Goal: Information Seeking & Learning: Learn about a topic

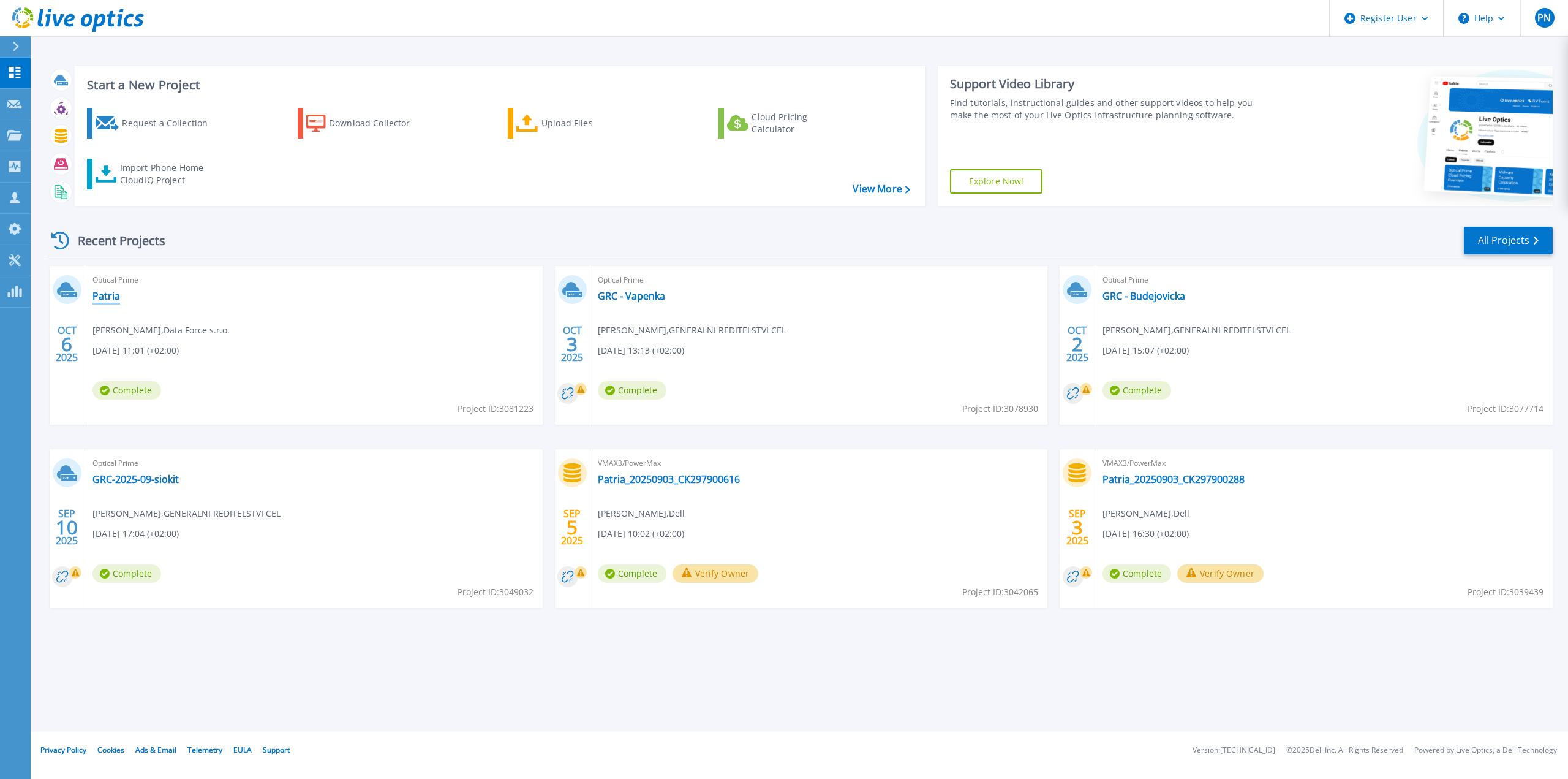
click at [112, 301] on link "Patria" at bounding box center [106, 296] width 28 height 12
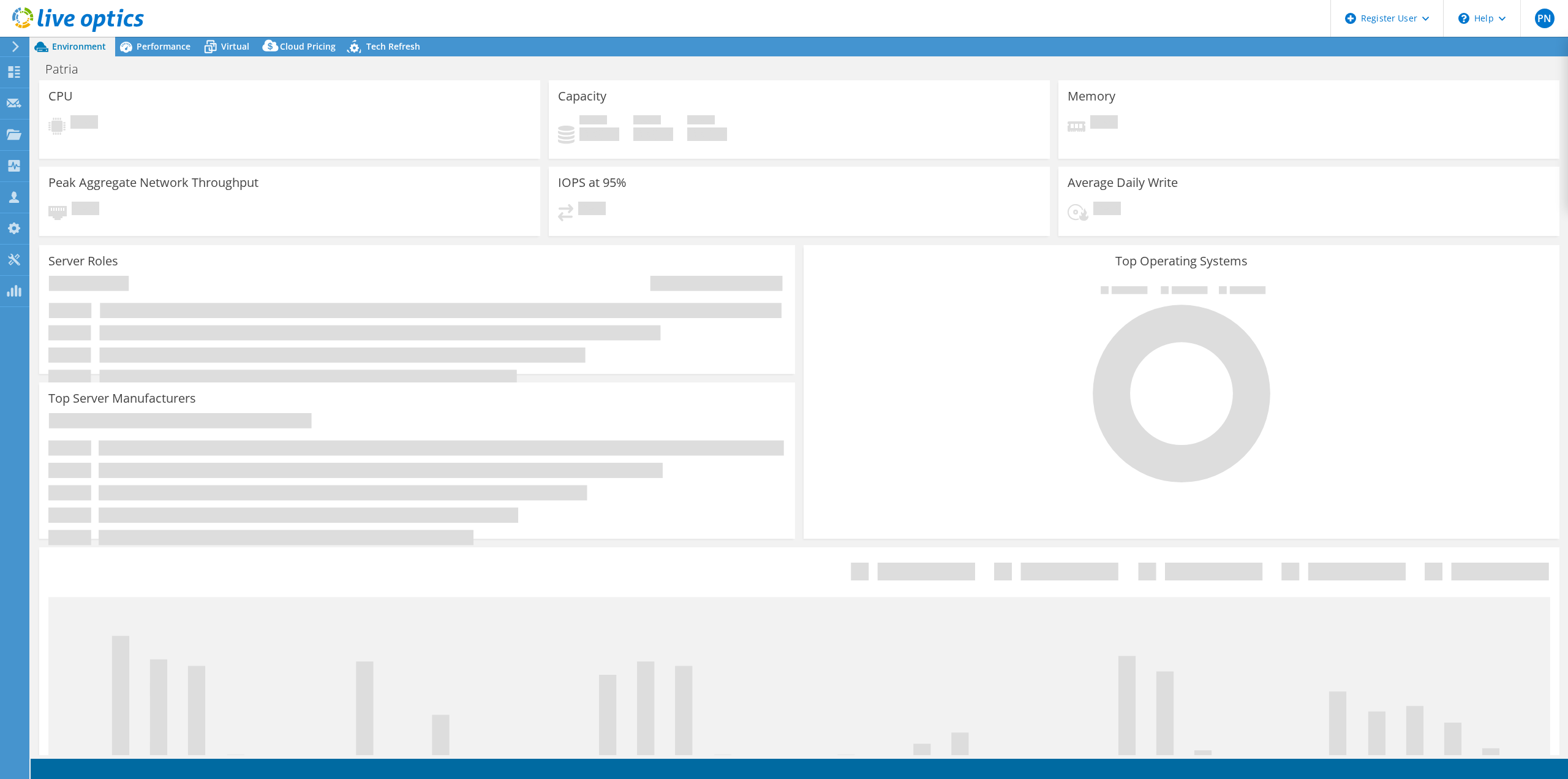
select select "EUFrankfurt"
select select "EUR"
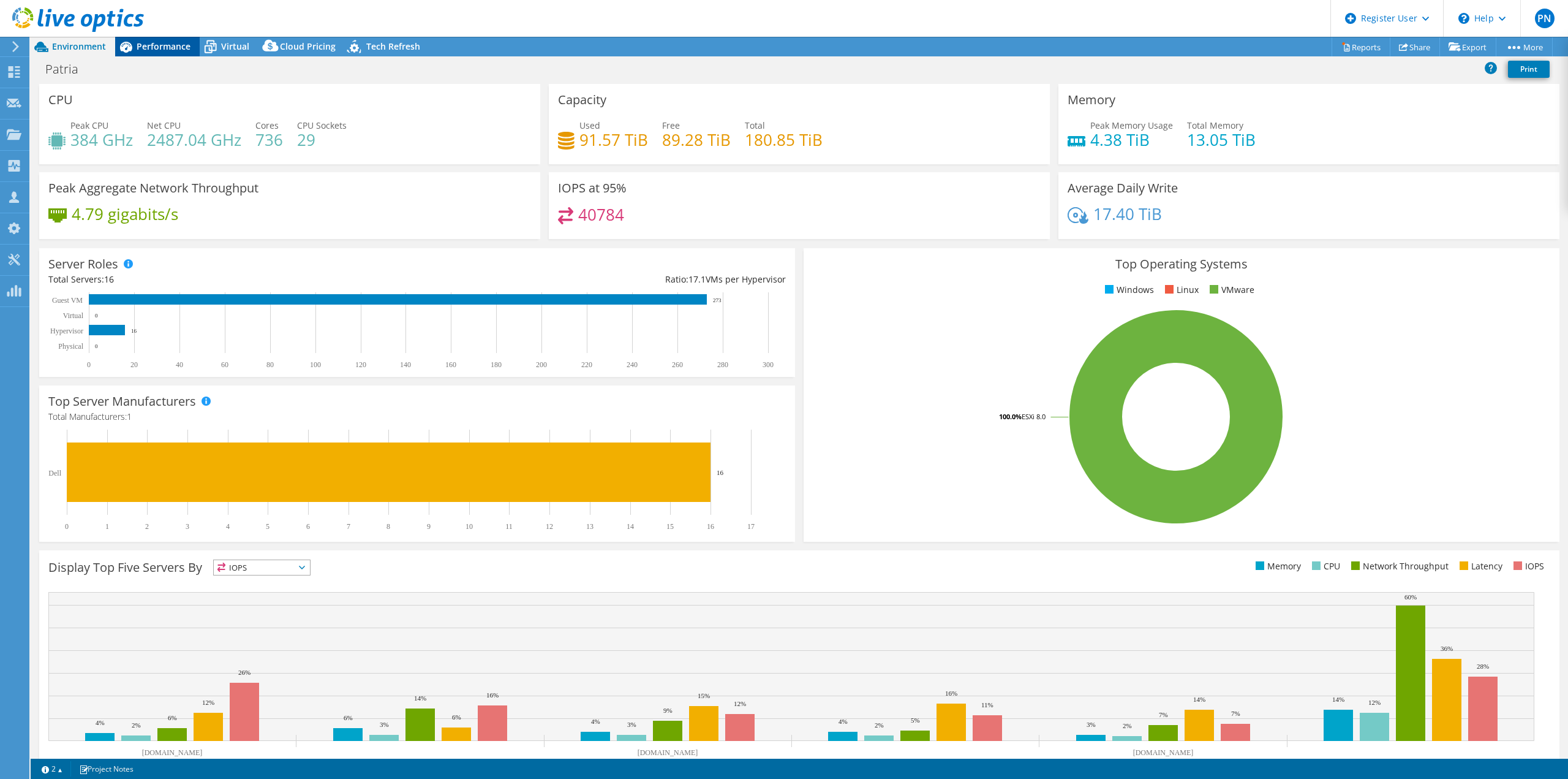
click at [153, 49] on span "Performance" at bounding box center [163, 46] width 54 height 12
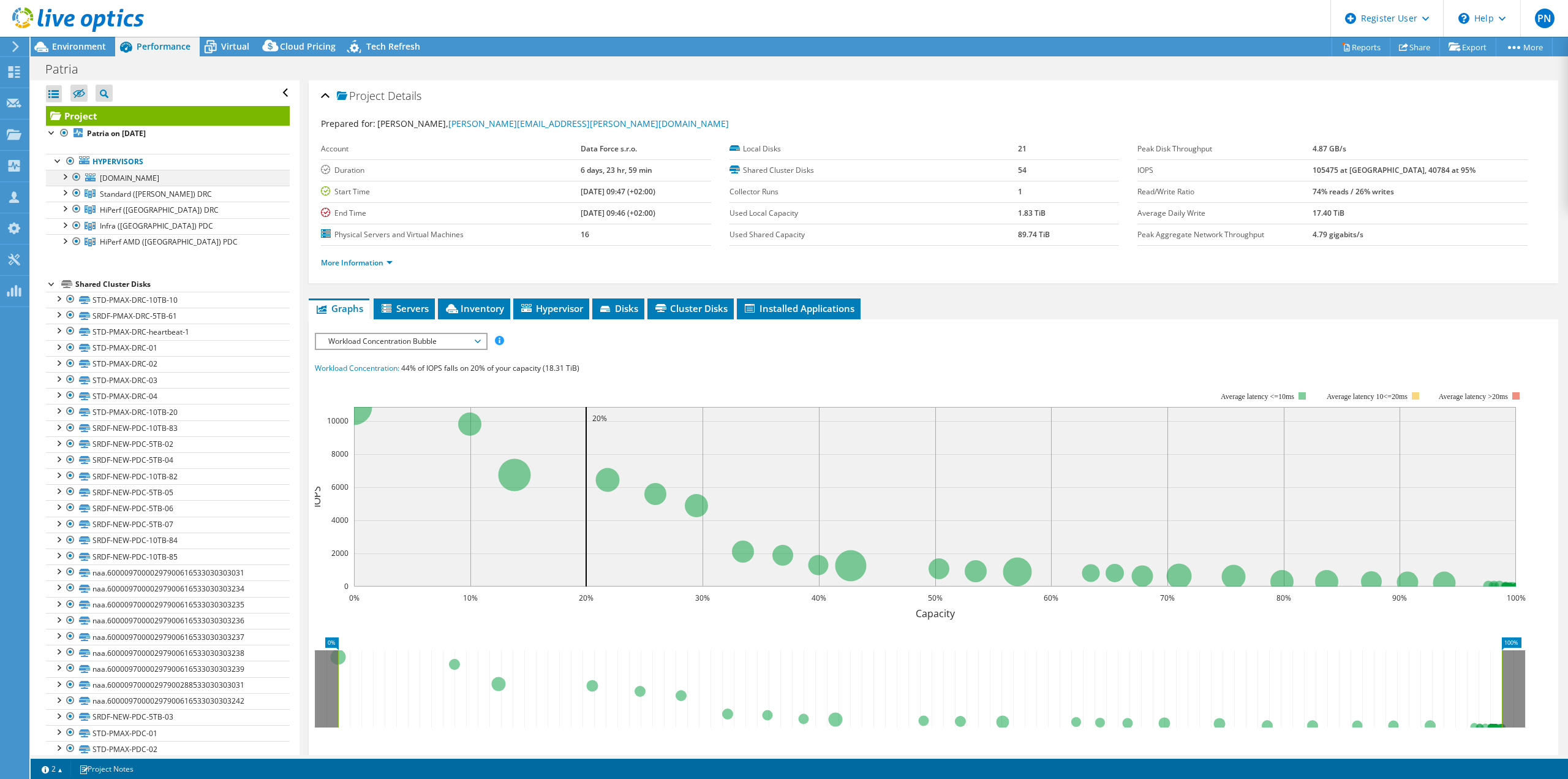
click at [66, 176] on div at bounding box center [64, 176] width 12 height 12
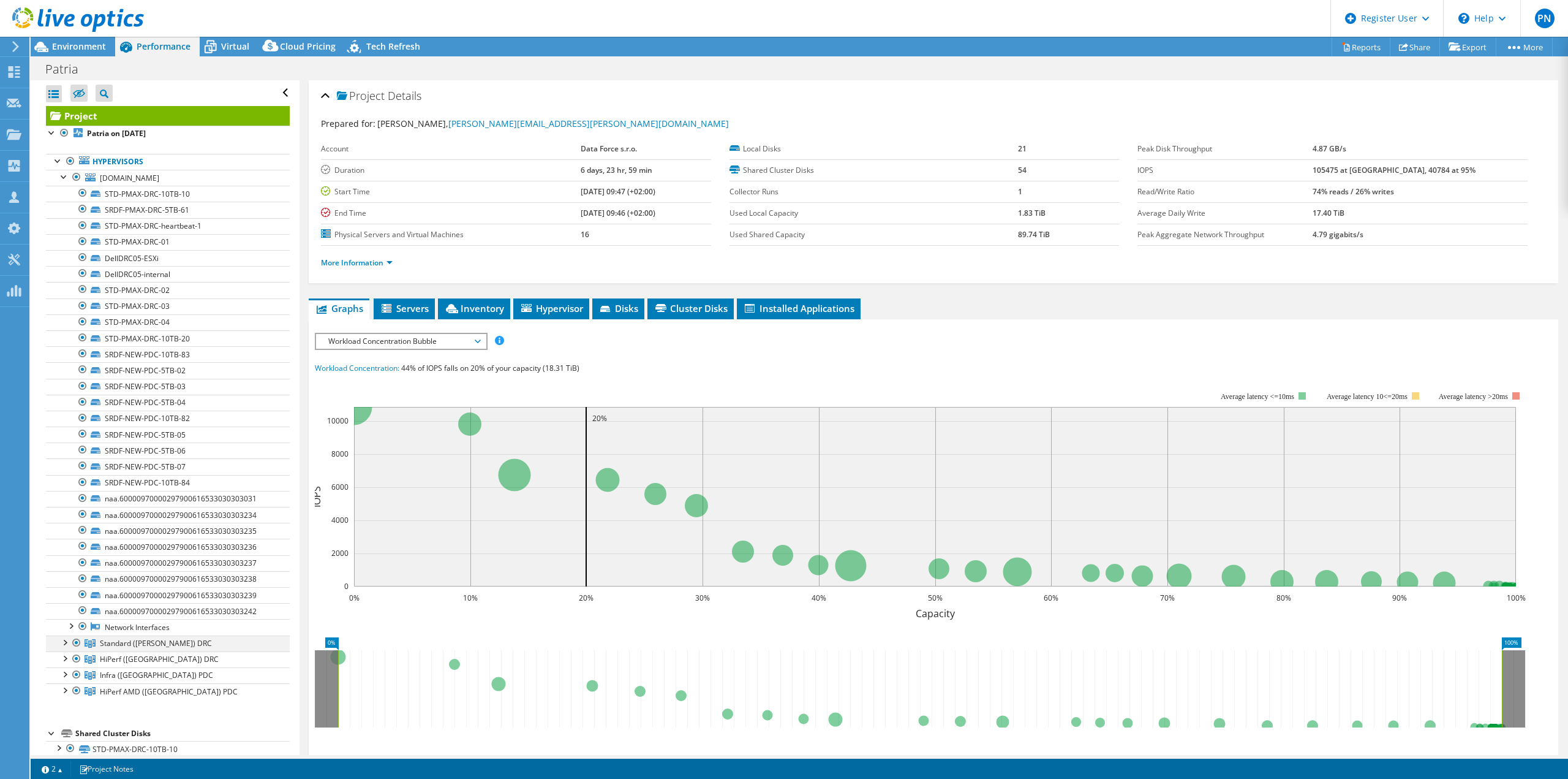
click at [61, 639] on div at bounding box center [64, 641] width 12 height 12
click at [62, 641] on div at bounding box center [64, 641] width 12 height 12
click at [64, 640] on div at bounding box center [64, 641] width 12 height 12
click at [62, 639] on div at bounding box center [64, 641] width 12 height 12
click at [77, 640] on div at bounding box center [77, 643] width 12 height 15
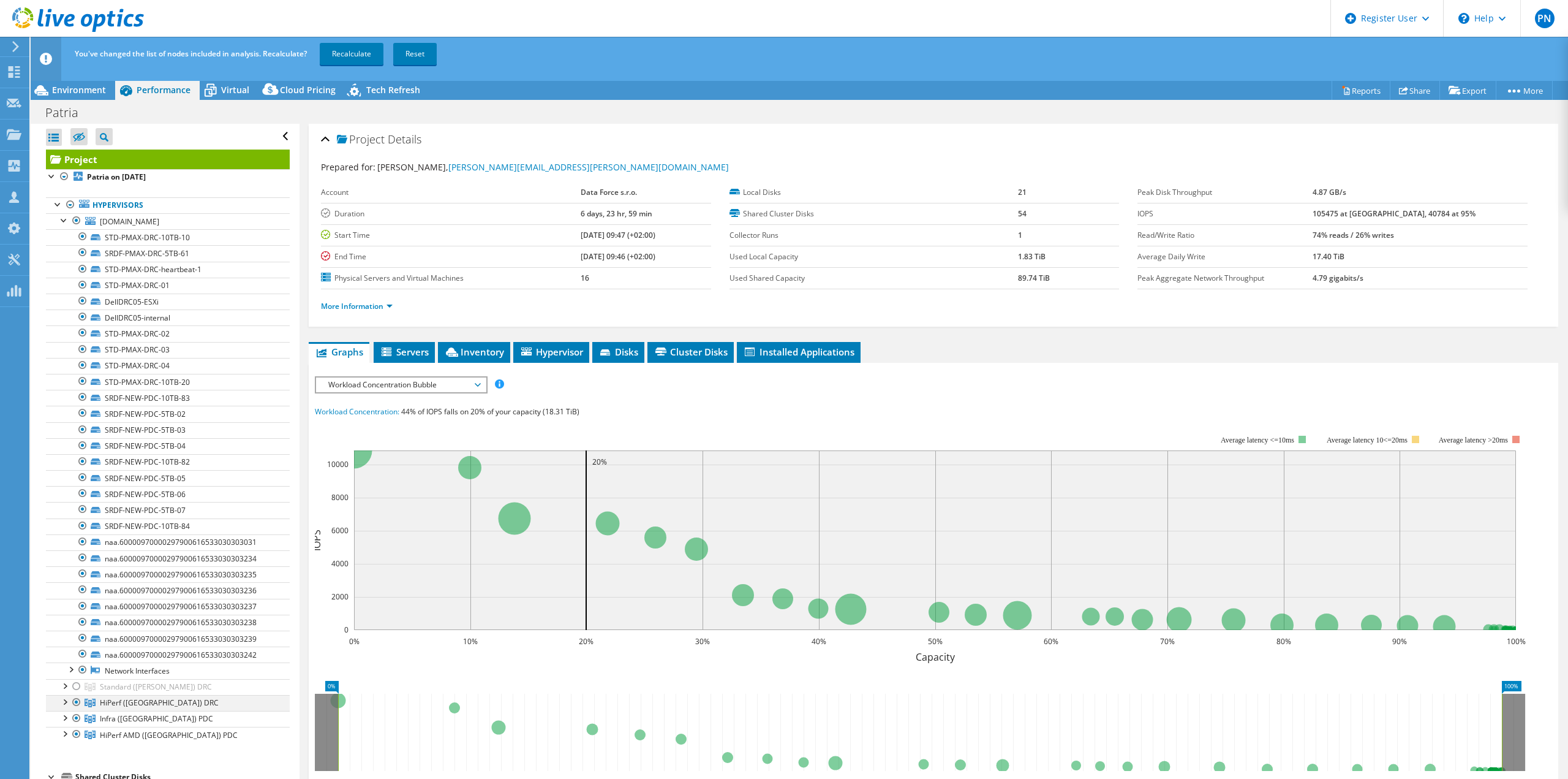
click at [65, 698] on div at bounding box center [64, 701] width 12 height 12
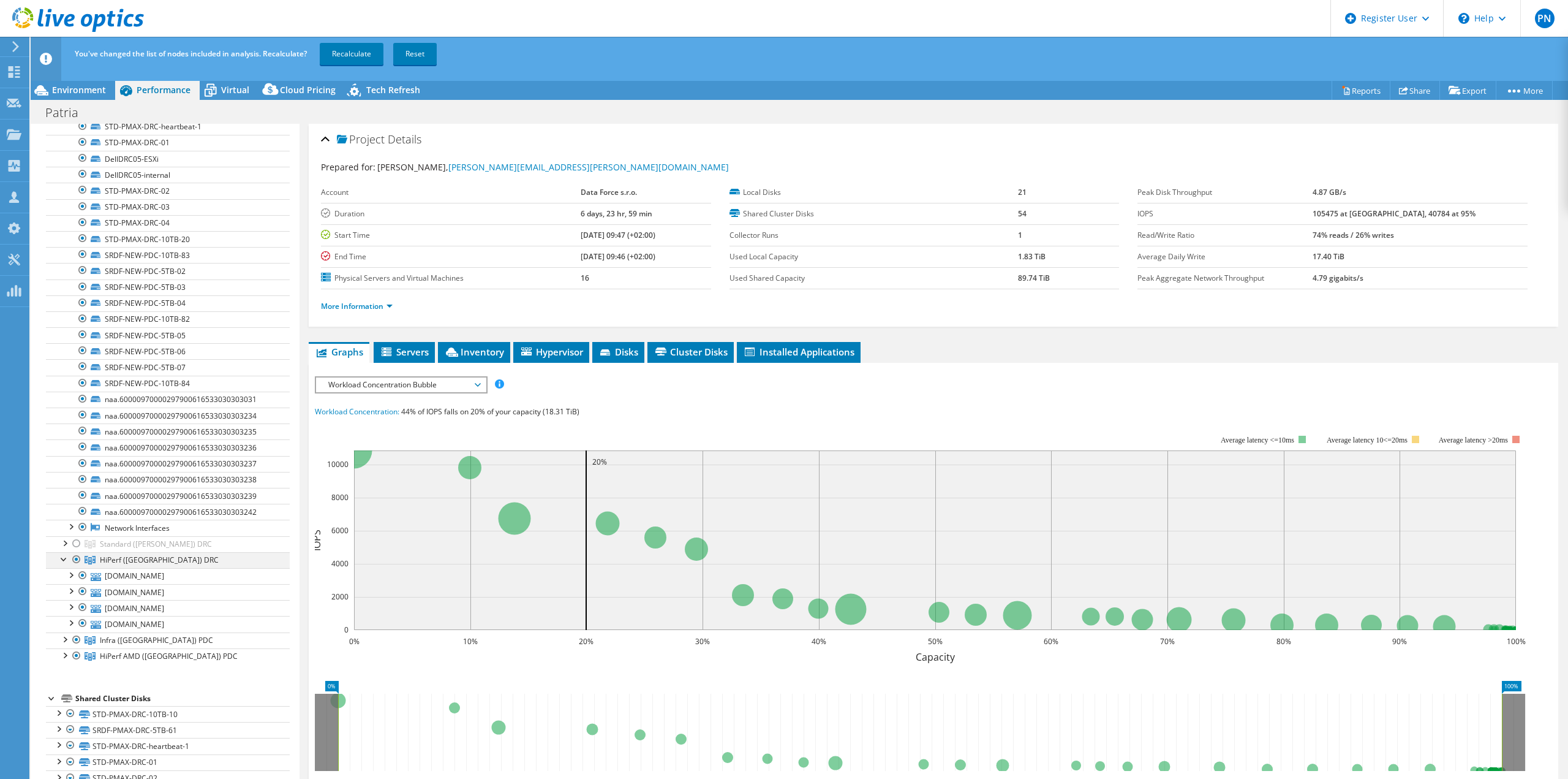
click at [61, 554] on div at bounding box center [64, 558] width 12 height 12
click at [76, 557] on div at bounding box center [77, 559] width 12 height 15
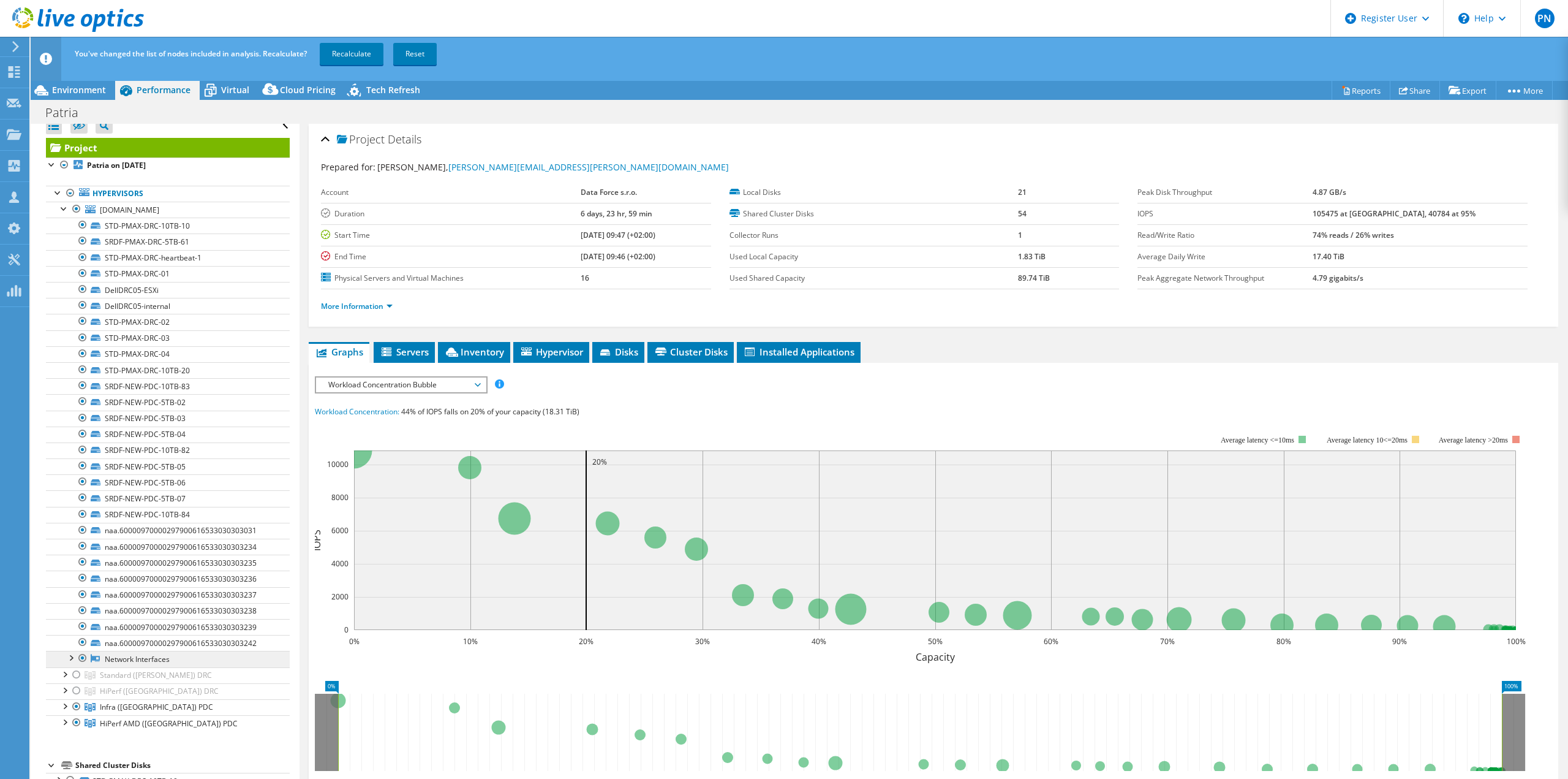
scroll to position [0, 0]
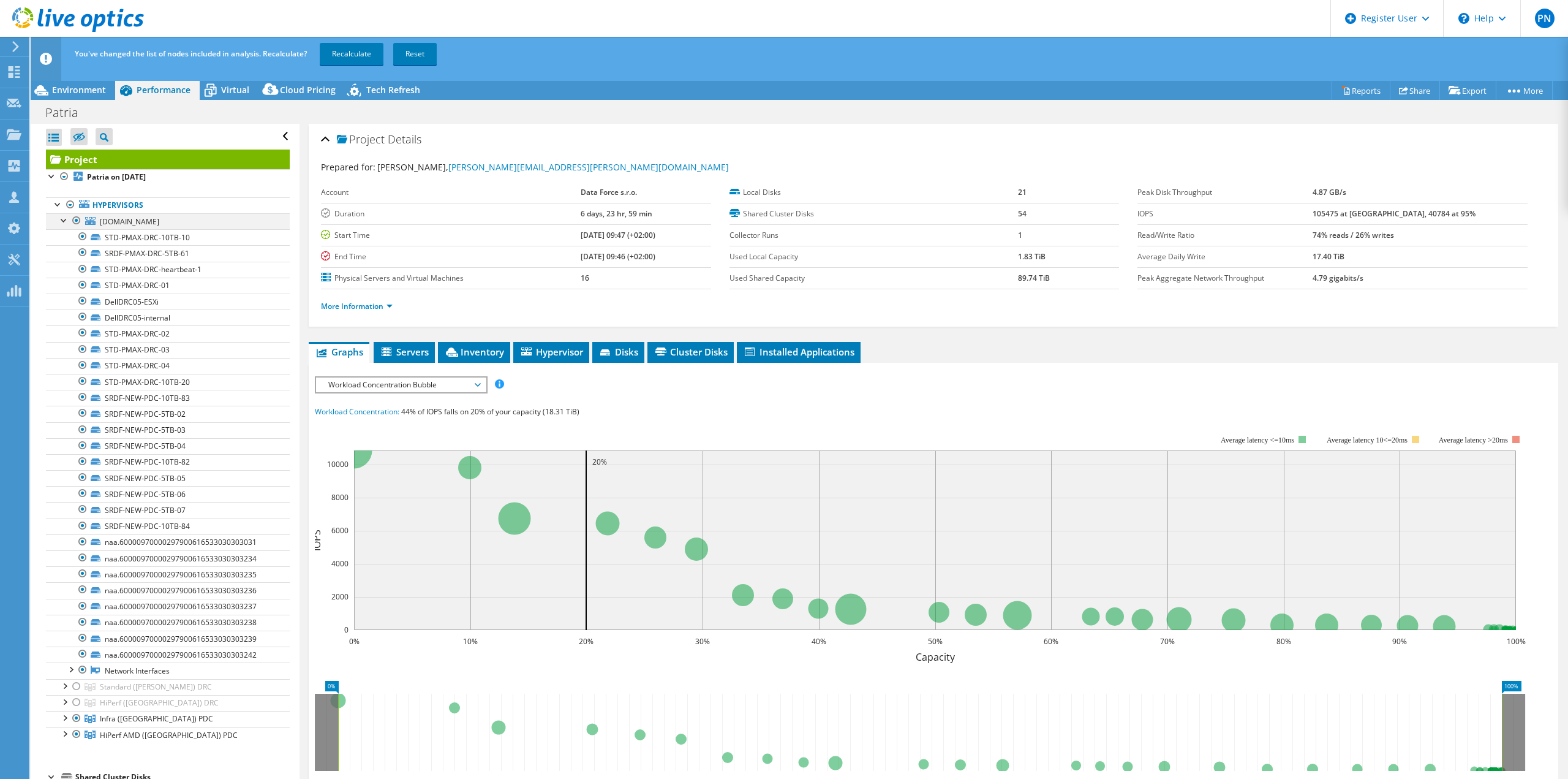
click at [62, 224] on div at bounding box center [64, 219] width 12 height 12
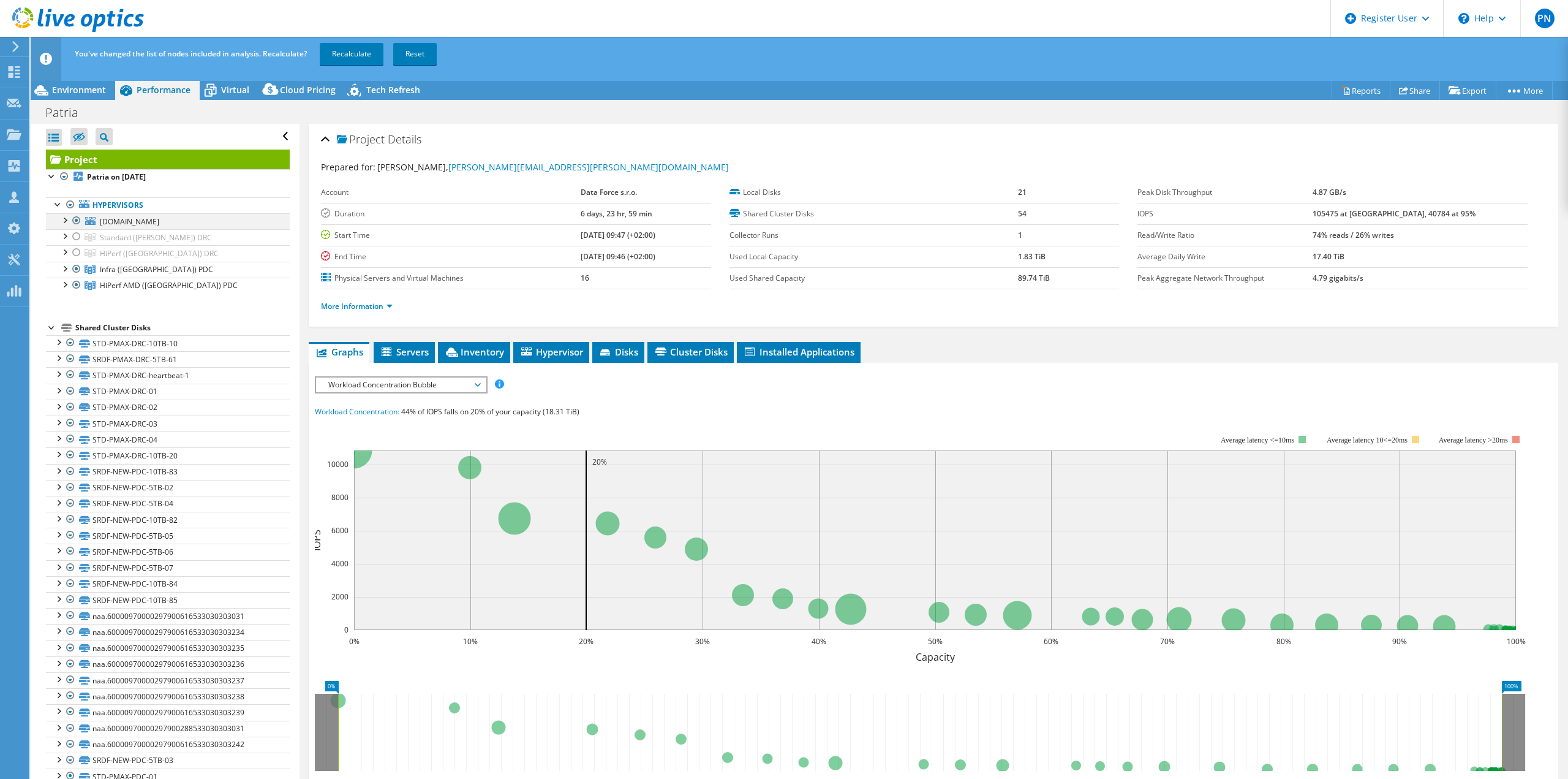
click at [64, 218] on div at bounding box center [64, 219] width 12 height 12
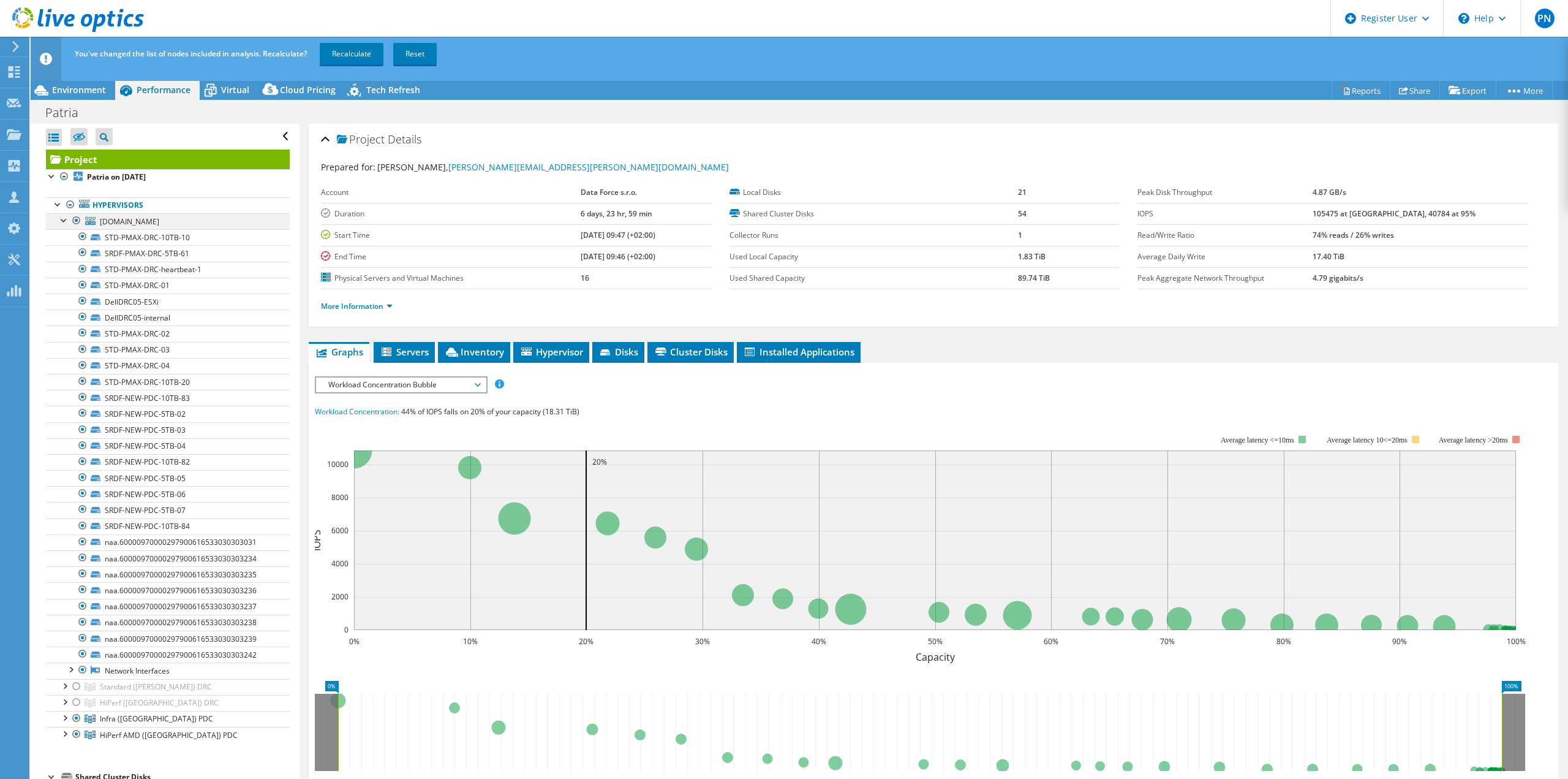
click at [64, 218] on div at bounding box center [64, 219] width 12 height 12
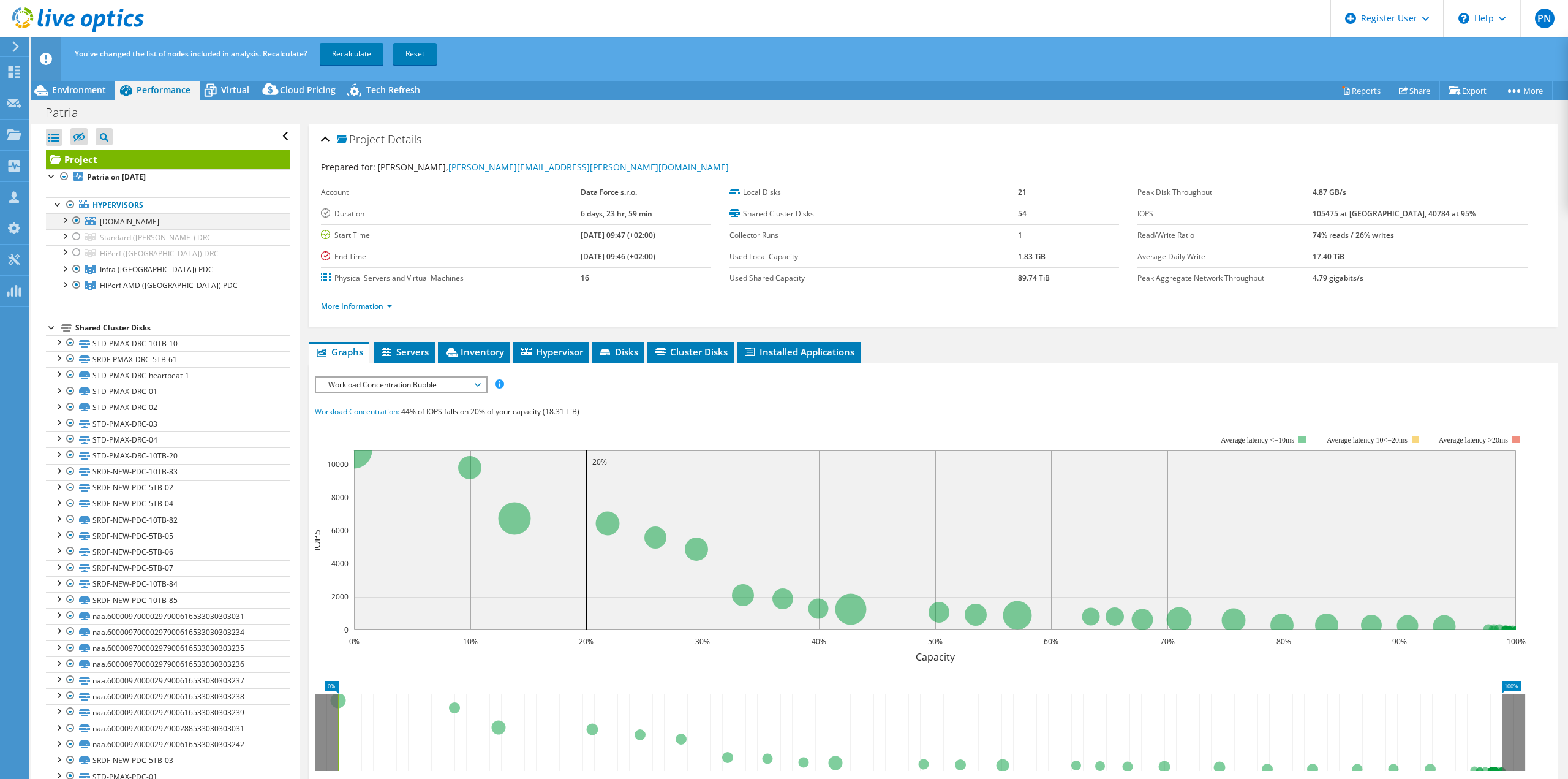
click at [64, 218] on div at bounding box center [64, 219] width 12 height 12
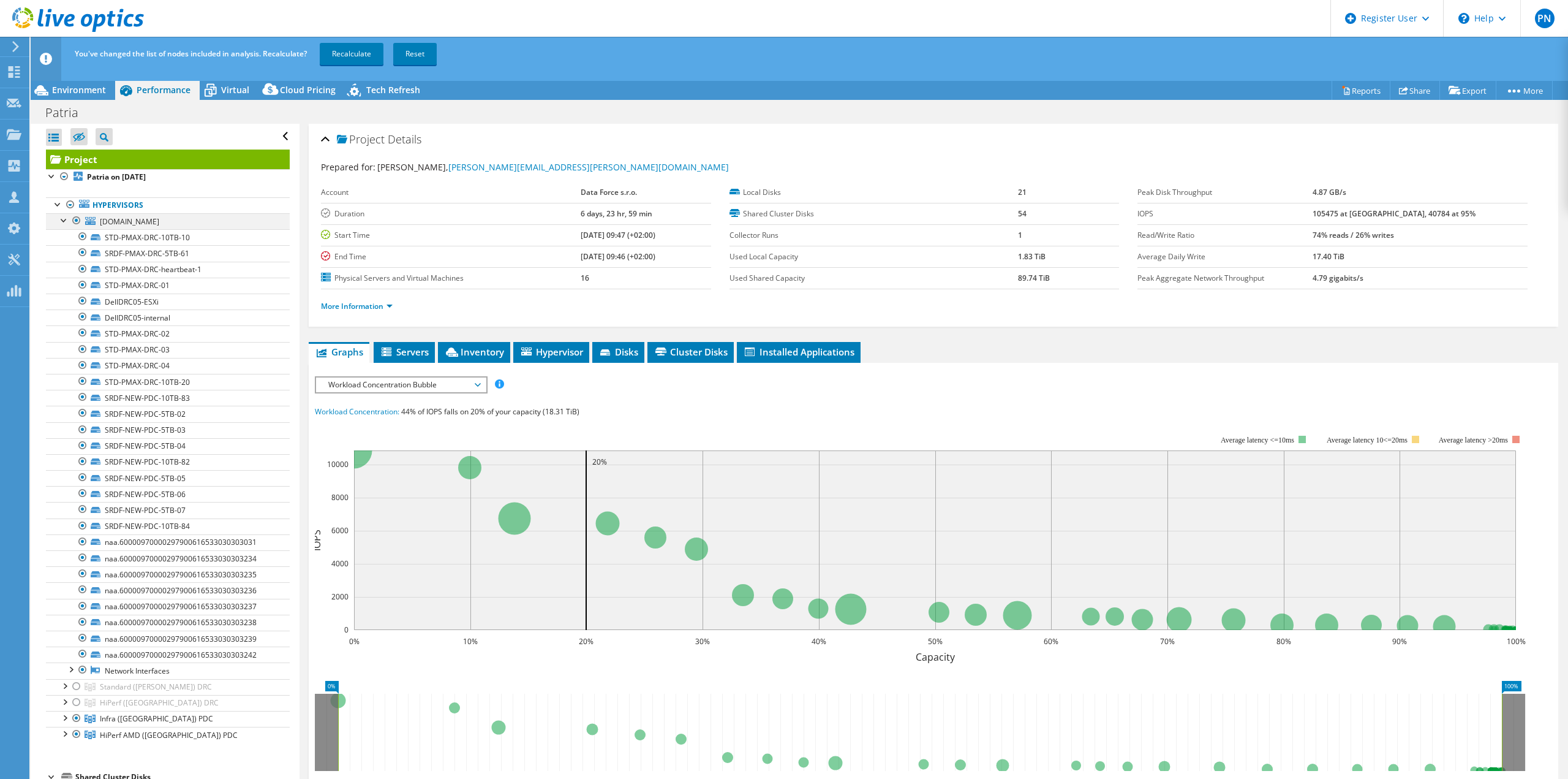
click at [64, 218] on div at bounding box center [64, 219] width 12 height 12
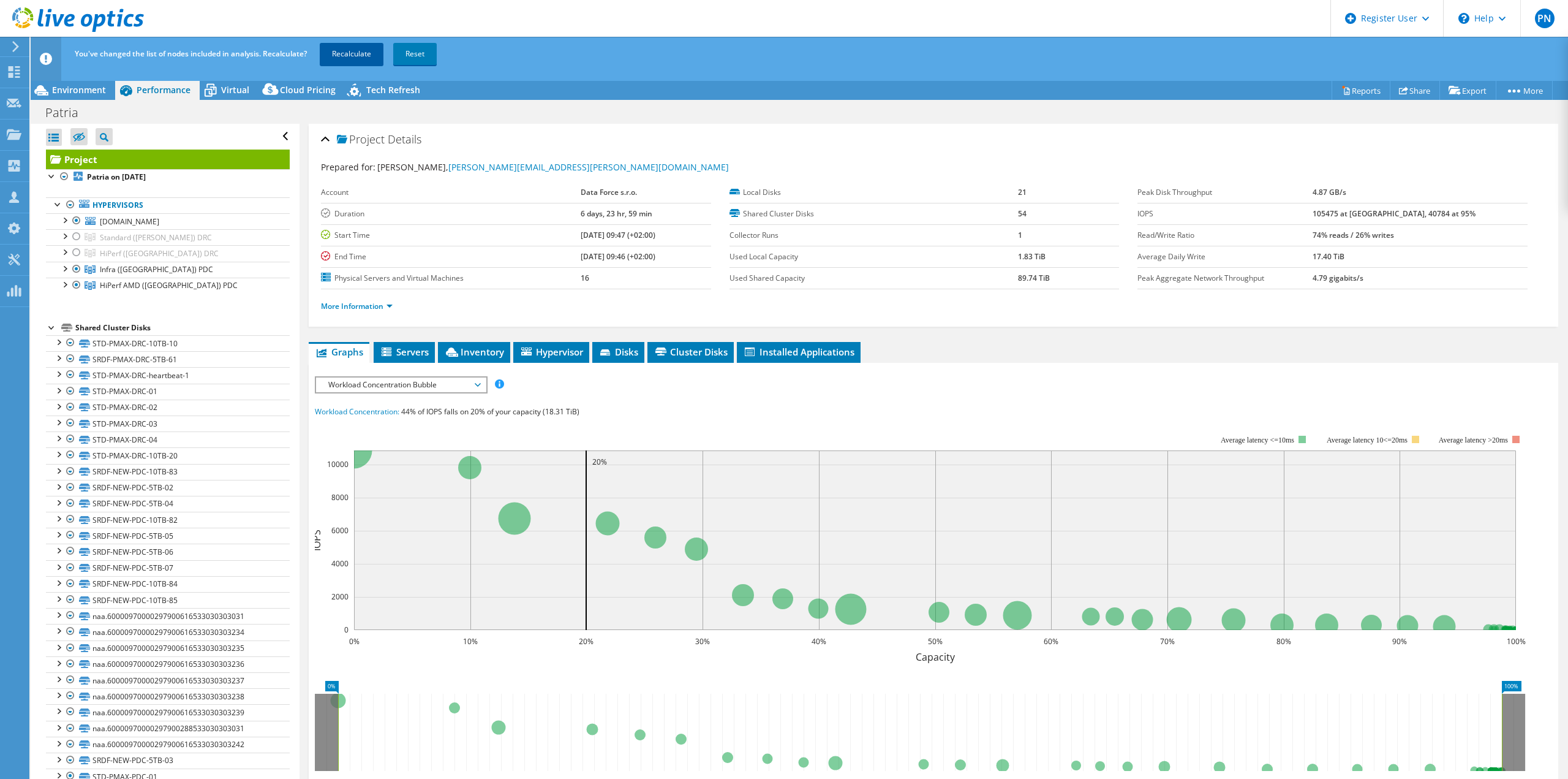
click at [353, 54] on link "Recalculate" at bounding box center [351, 54] width 64 height 22
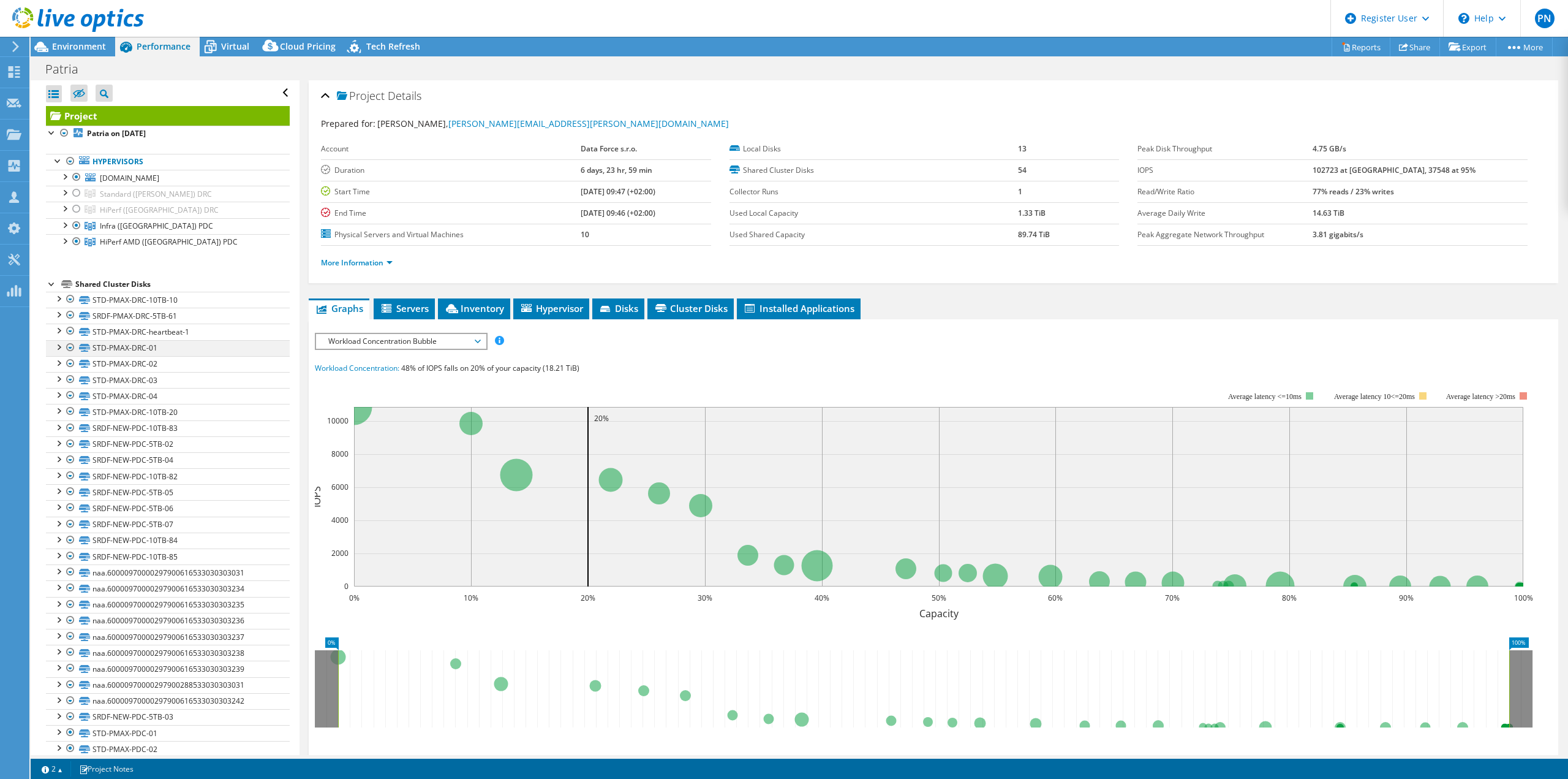
click at [58, 348] on div at bounding box center [58, 346] width 12 height 12
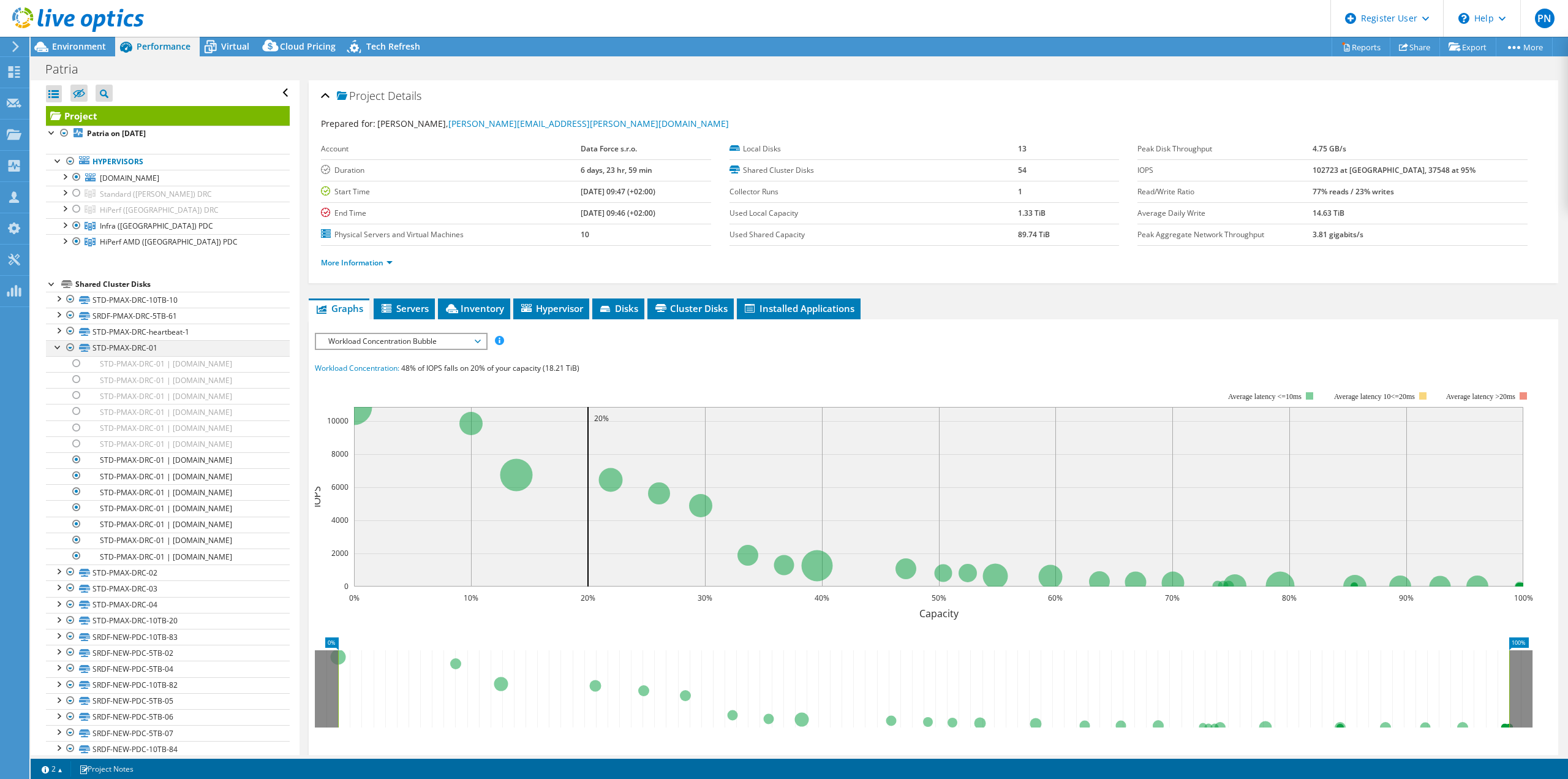
click at [57, 348] on div at bounding box center [58, 346] width 12 height 12
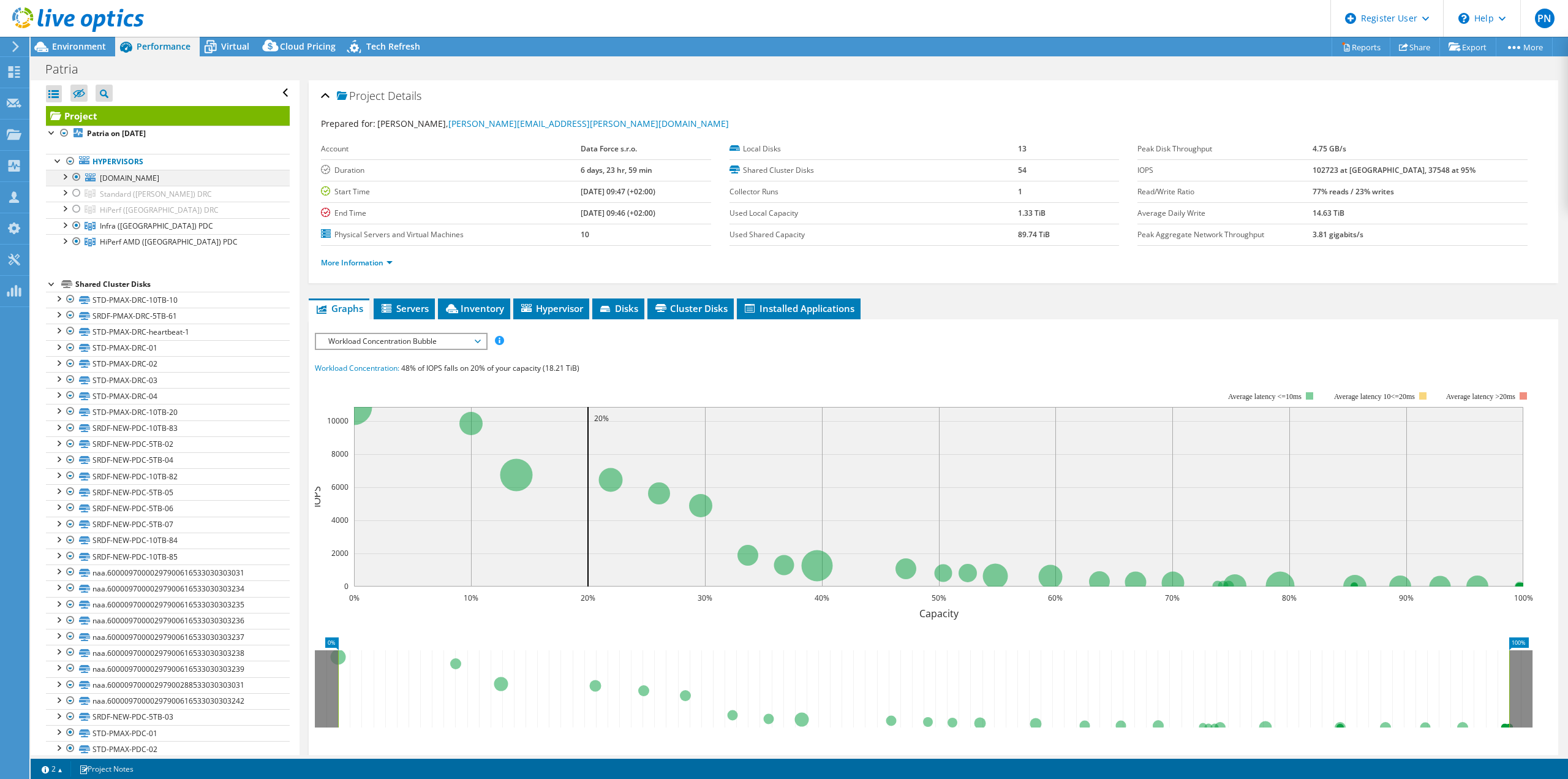
click at [66, 176] on div at bounding box center [64, 176] width 12 height 12
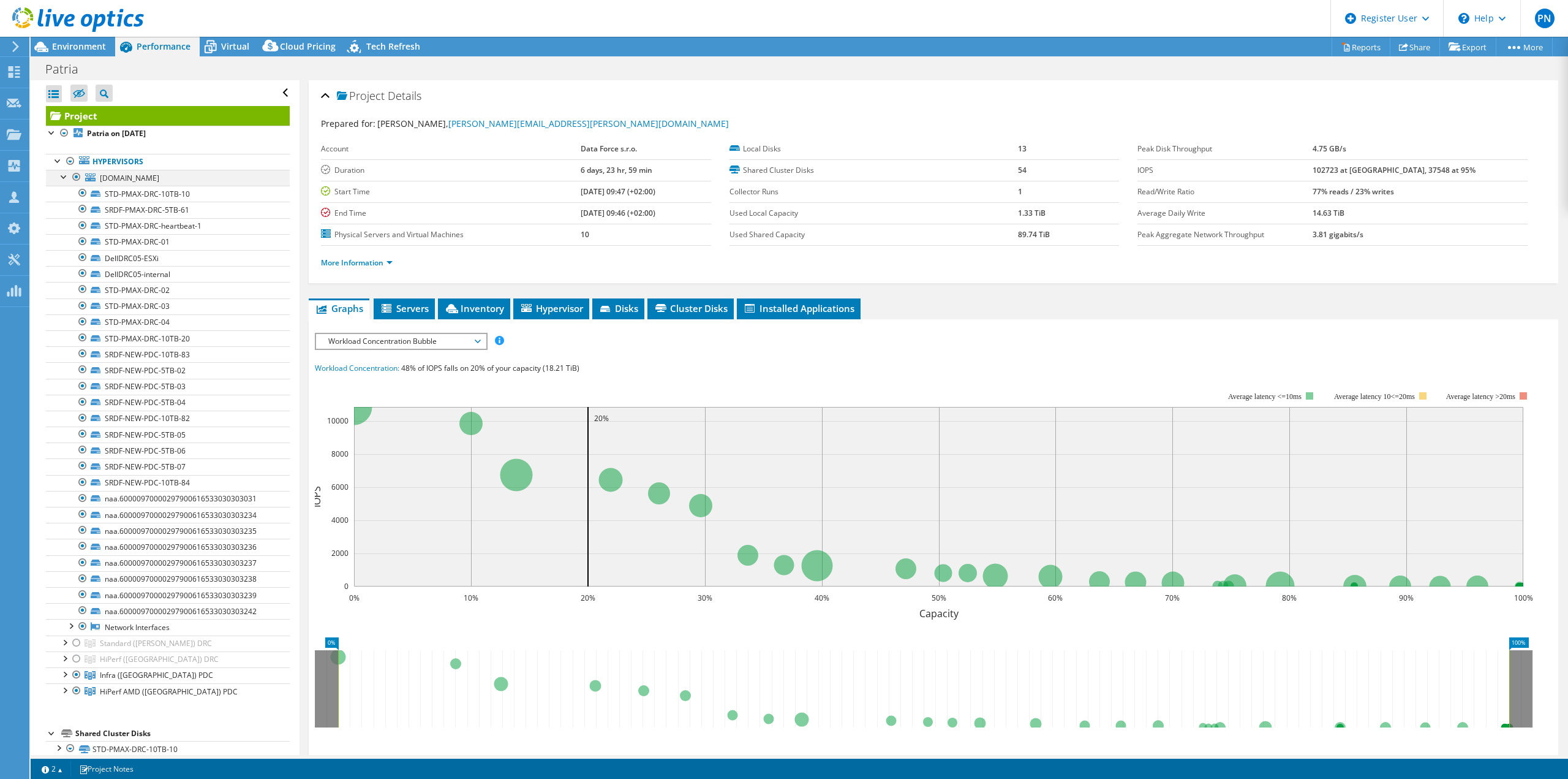
click at [63, 176] on div at bounding box center [64, 176] width 12 height 12
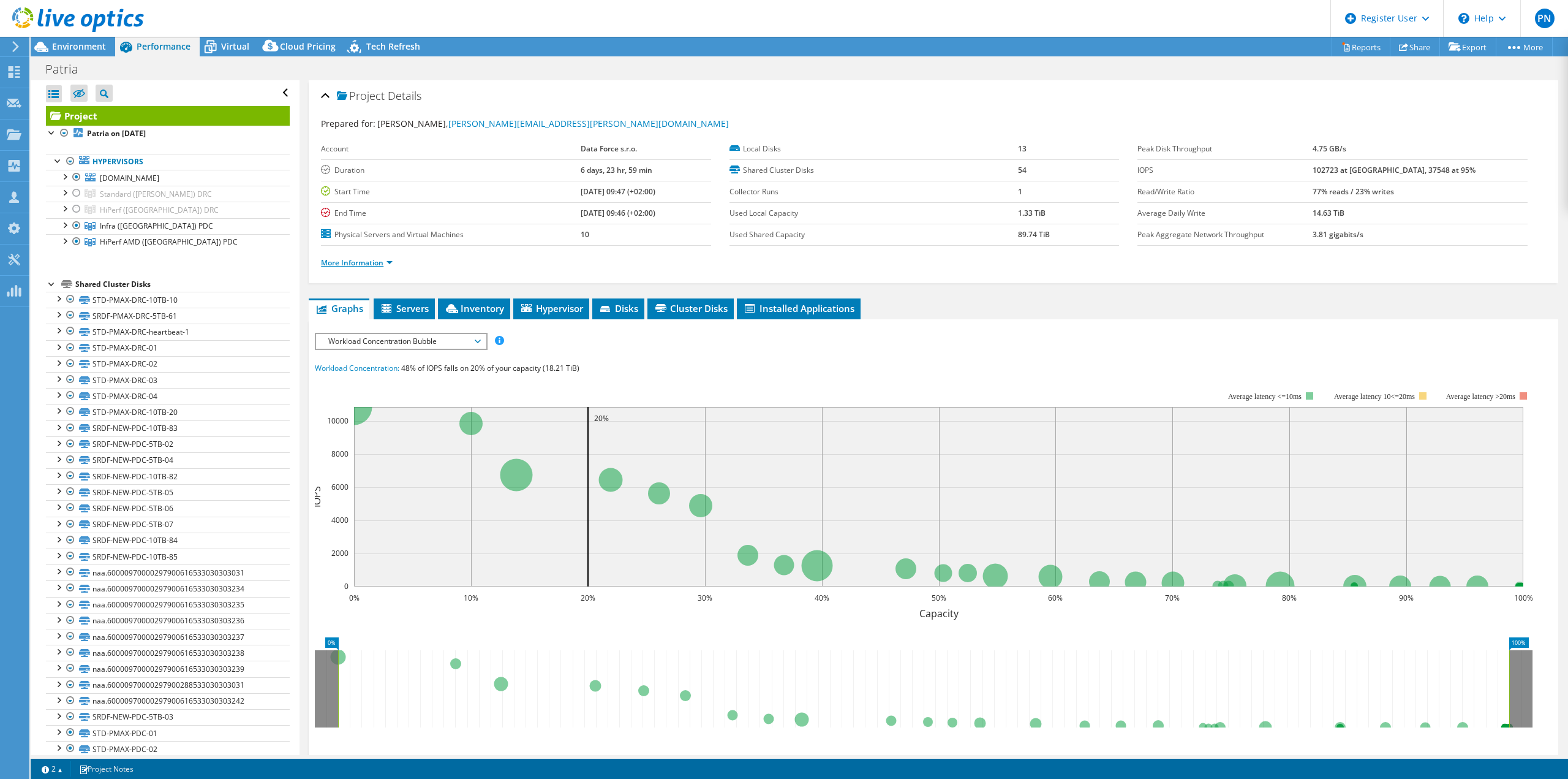
click at [362, 257] on link "More Information" at bounding box center [357, 262] width 72 height 10
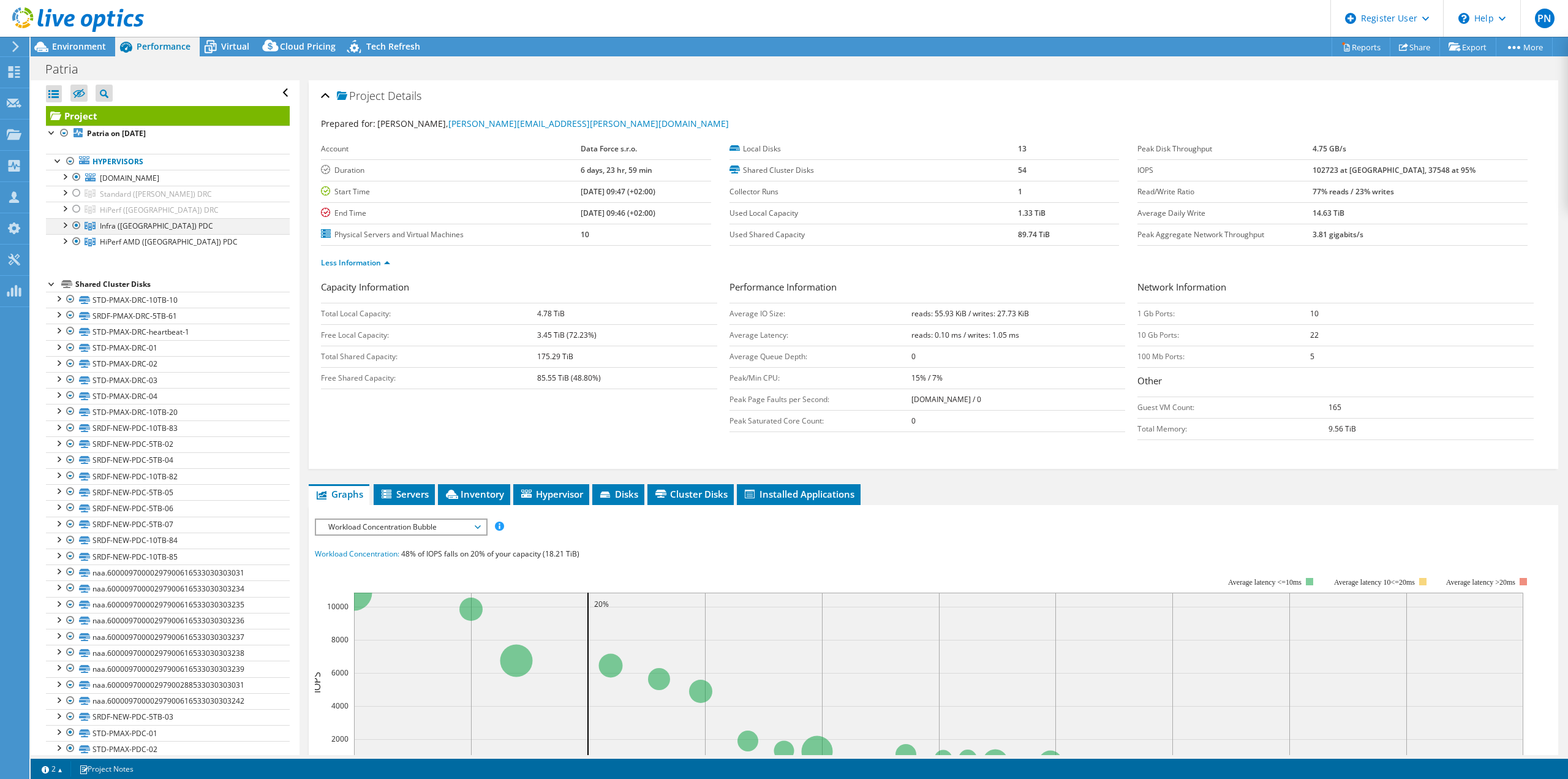
click at [68, 224] on div at bounding box center [64, 224] width 12 height 12
click at [71, 238] on div at bounding box center [71, 240] width 12 height 12
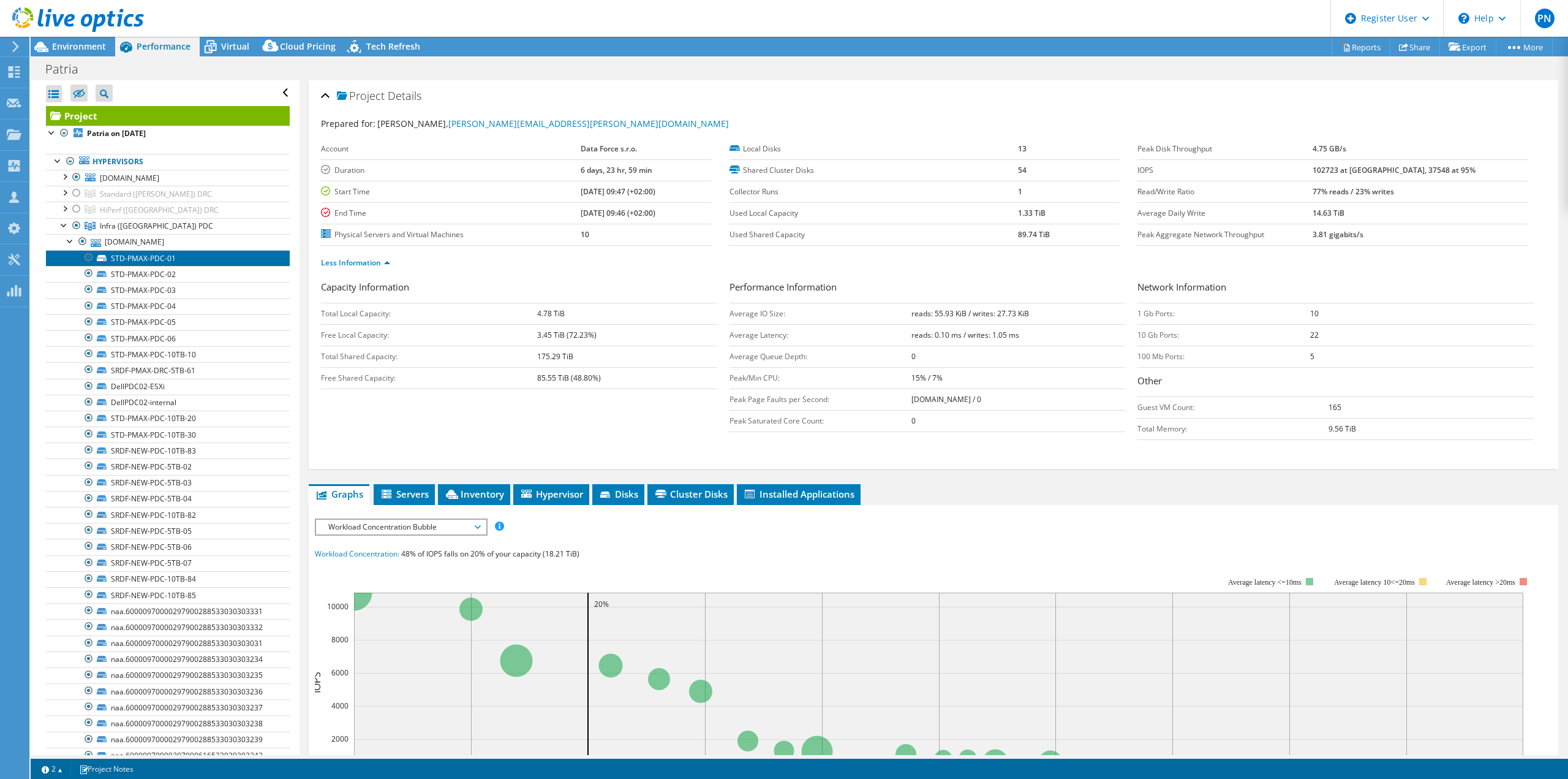
click at [147, 252] on link "STD-PMAX-PDC-01" at bounding box center [168, 257] width 244 height 16
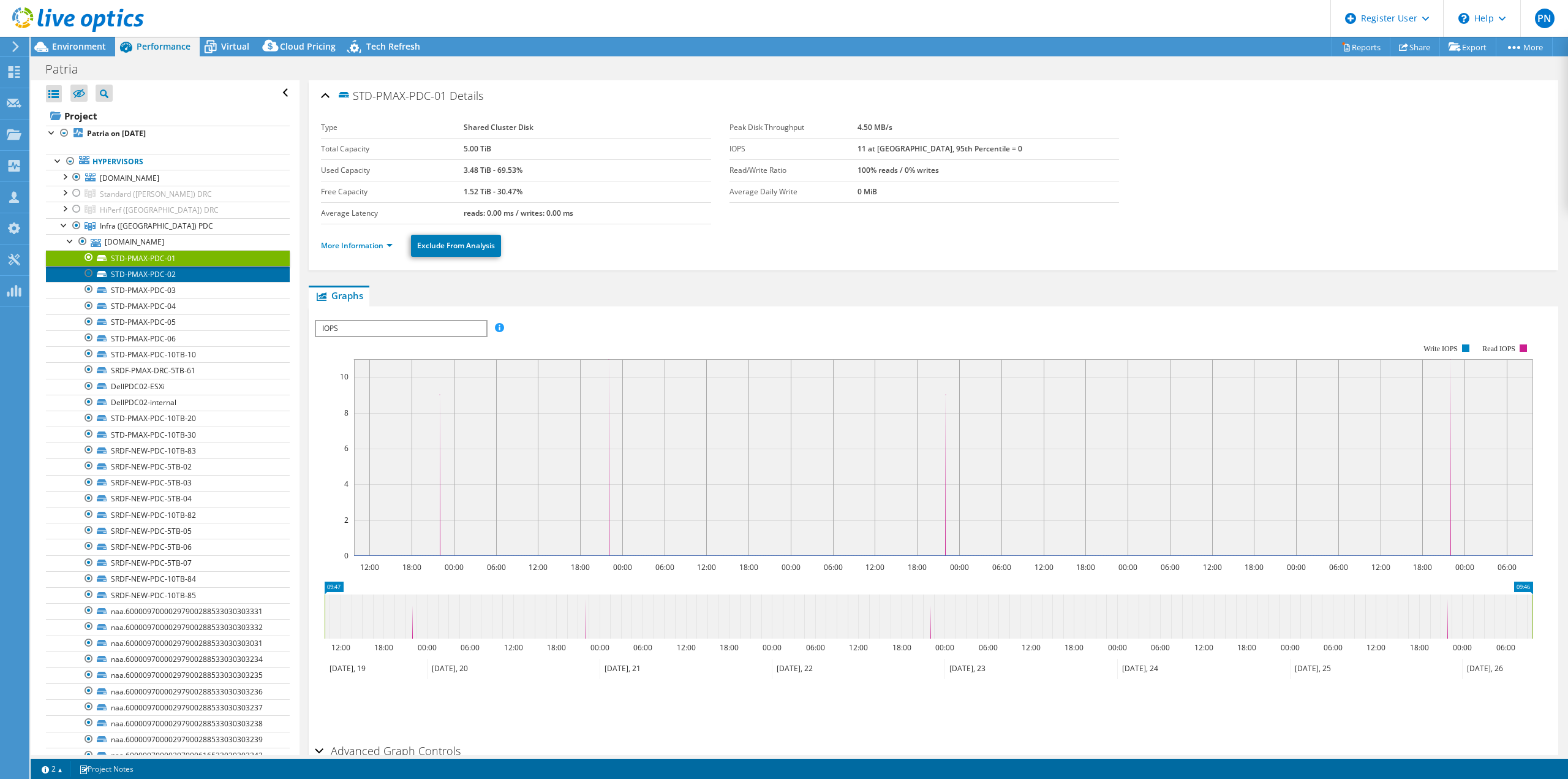
click at [147, 271] on link "STD-PMAX-PDC-02" at bounding box center [168, 273] width 244 height 16
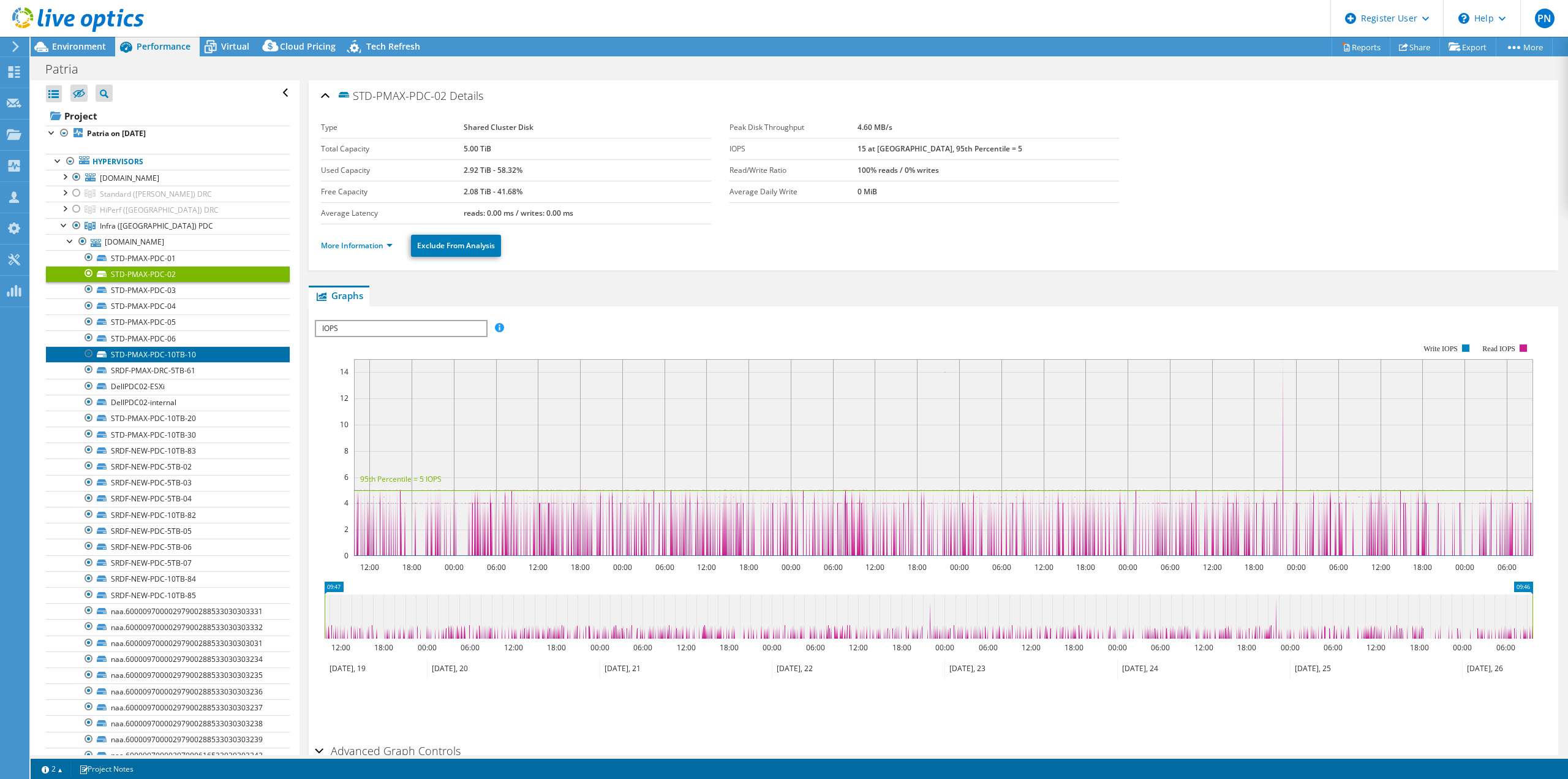
click at [126, 353] on link "STD-PMAX-PDC-10TB-10" at bounding box center [168, 354] width 244 height 16
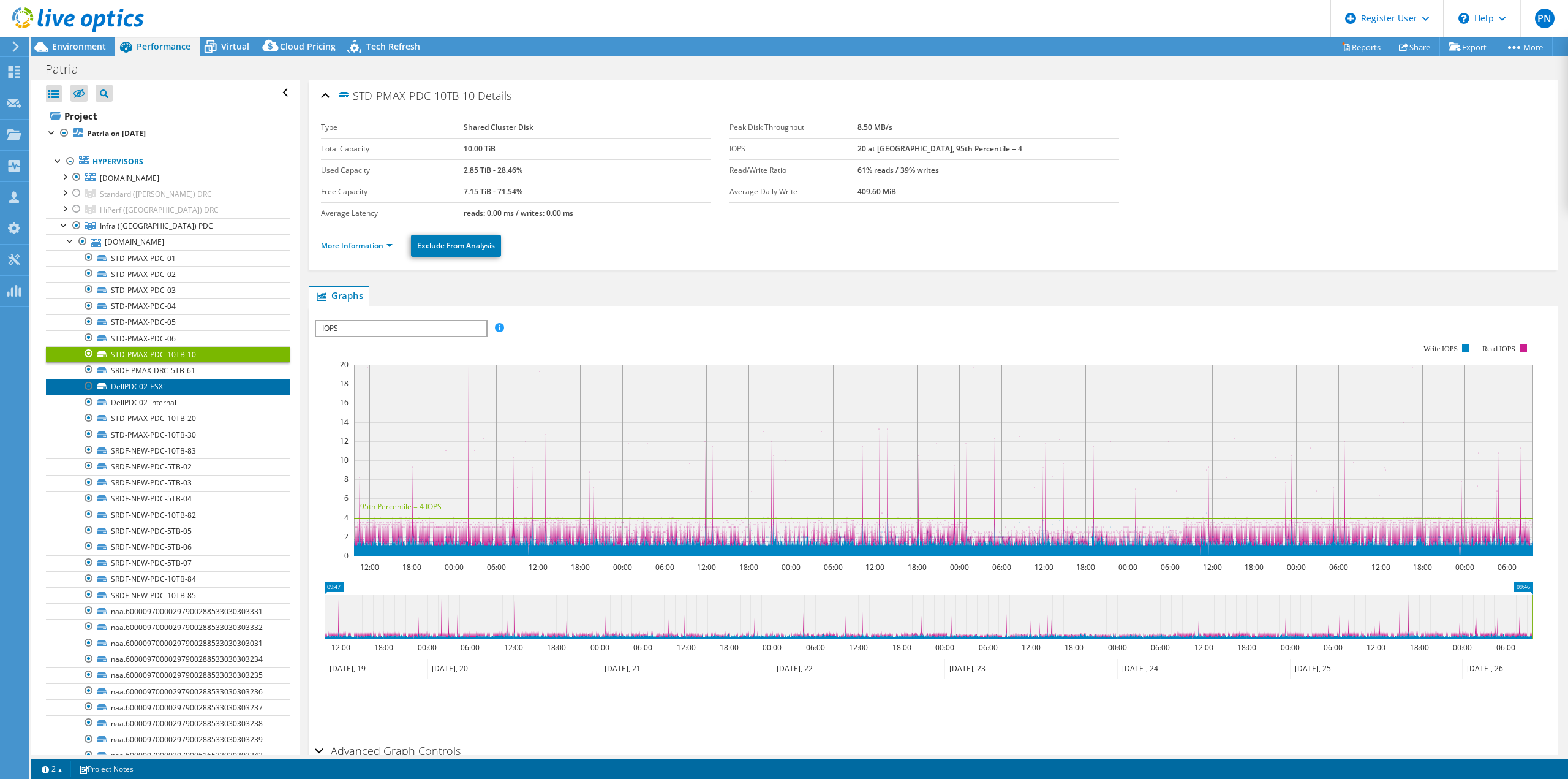
click at [121, 383] on link "DellPDC02-ESXi" at bounding box center [168, 386] width 244 height 16
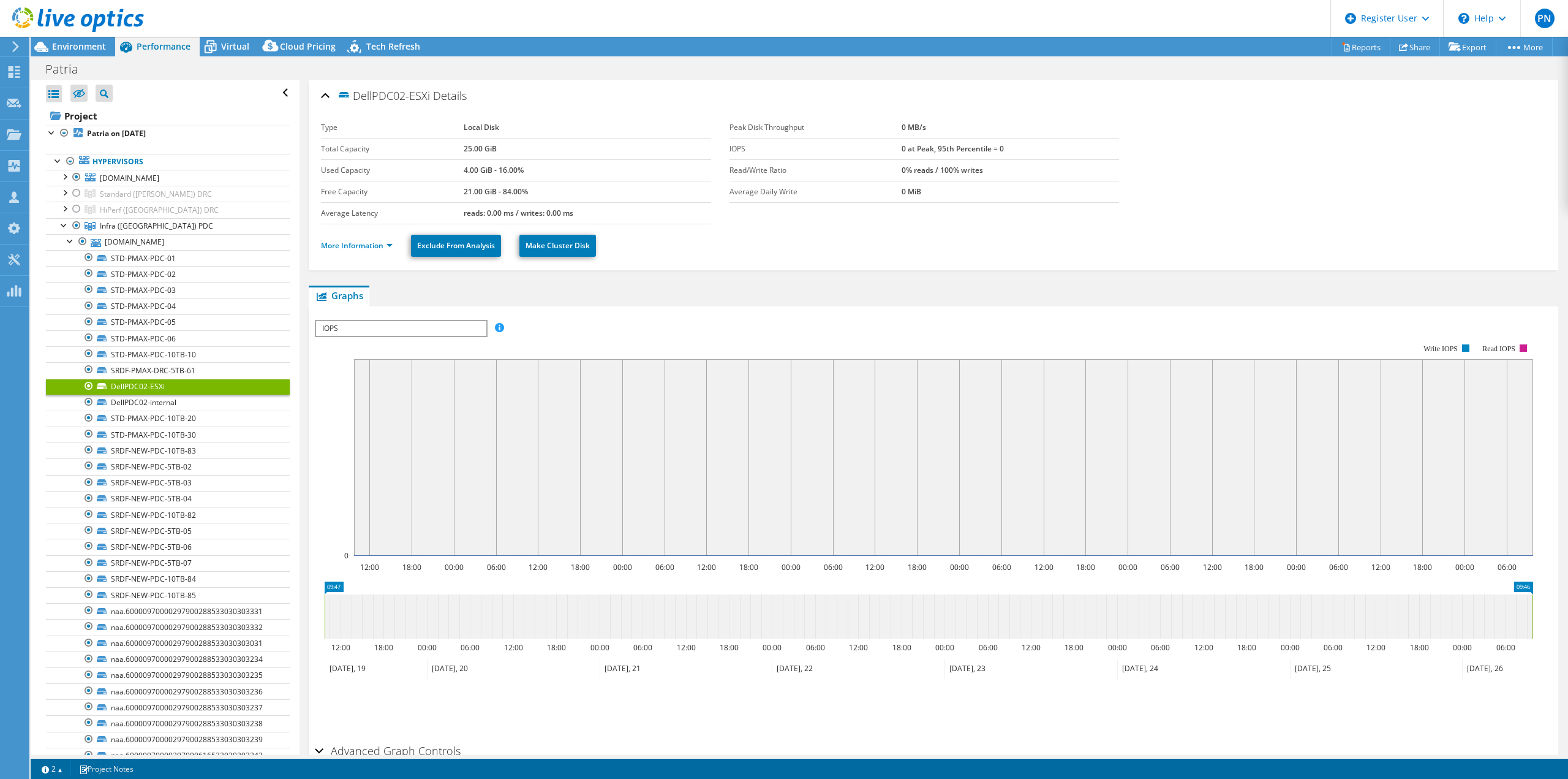
click at [92, 383] on div at bounding box center [89, 386] width 12 height 15
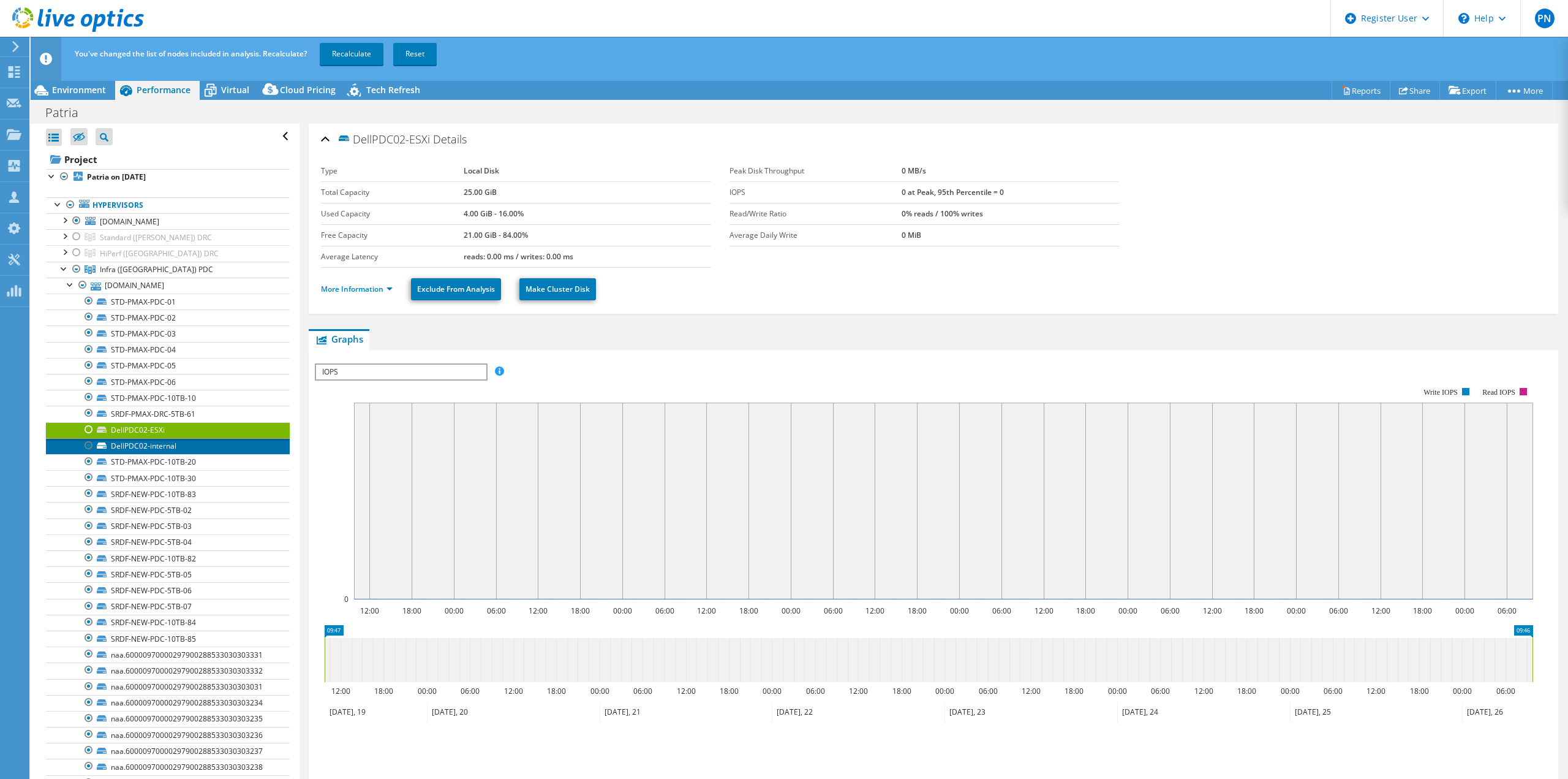
click at [117, 446] on link "DellPDC02-internal" at bounding box center [168, 446] width 244 height 16
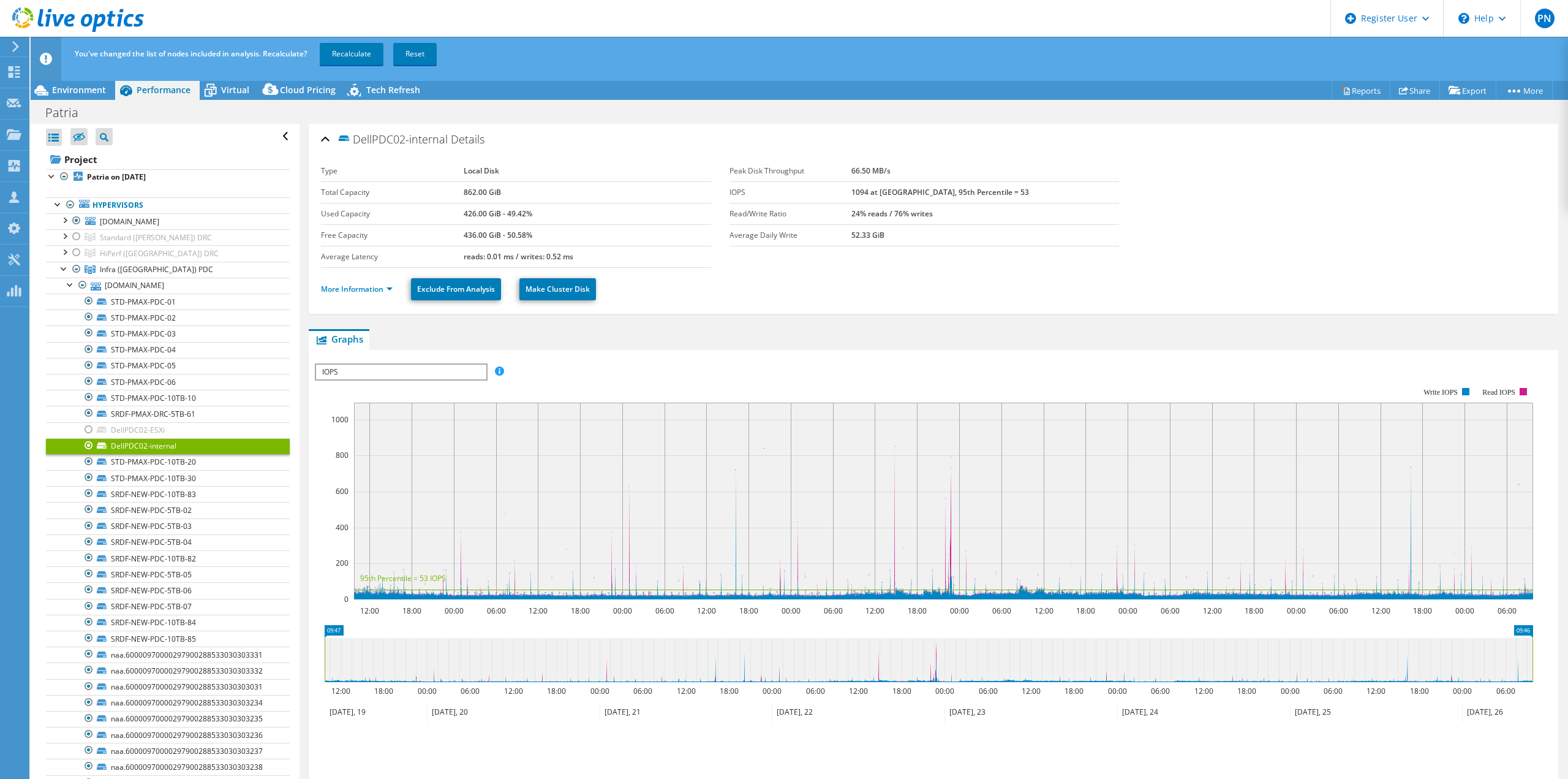
click at [85, 444] on div at bounding box center [89, 446] width 12 height 15
click at [119, 463] on link "STD-PMAX-PDC-10TB-20" at bounding box center [168, 461] width 244 height 16
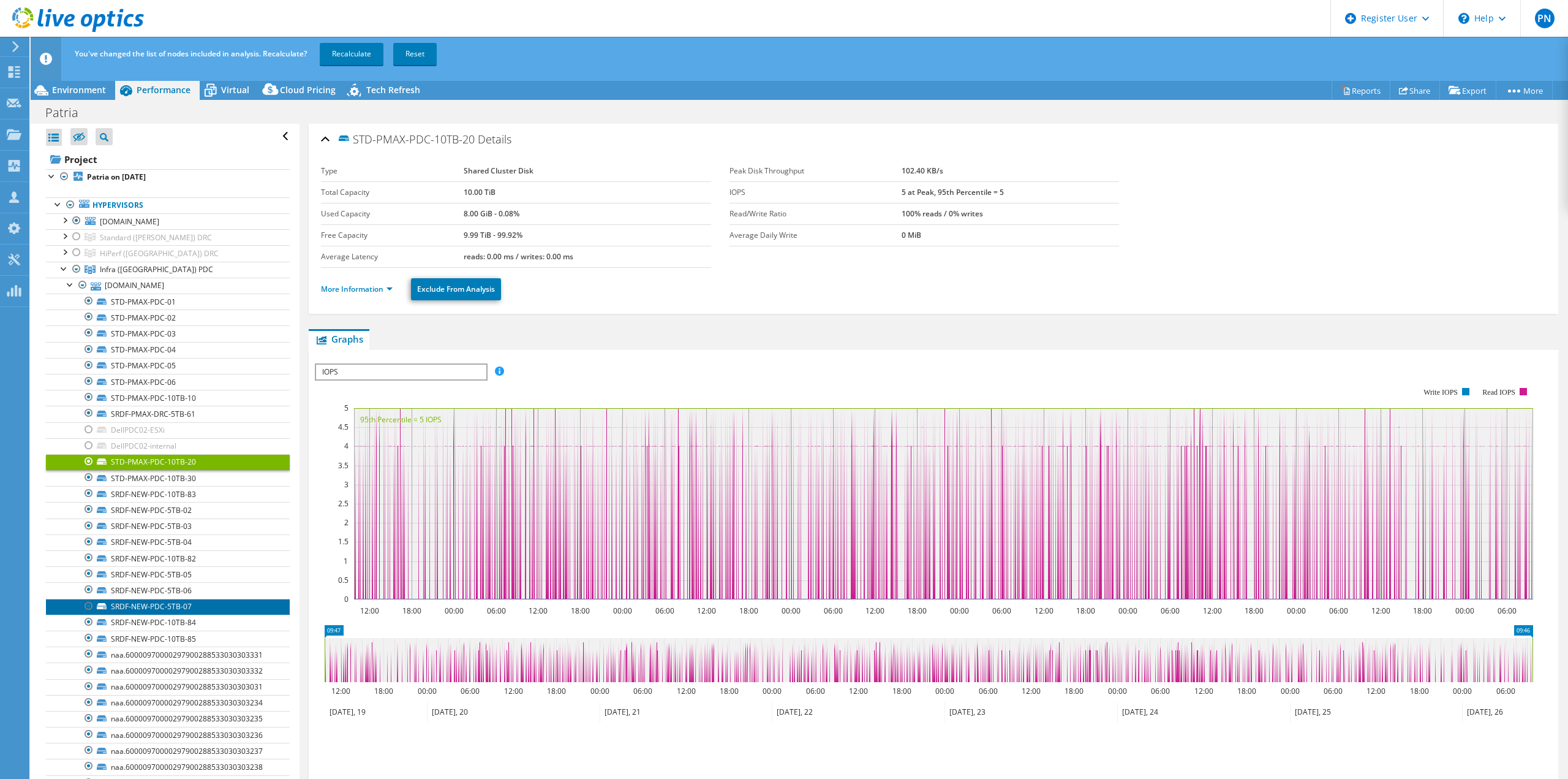
click at [133, 603] on link "SRDF-NEW-PDC-5TB-07" at bounding box center [168, 606] width 244 height 16
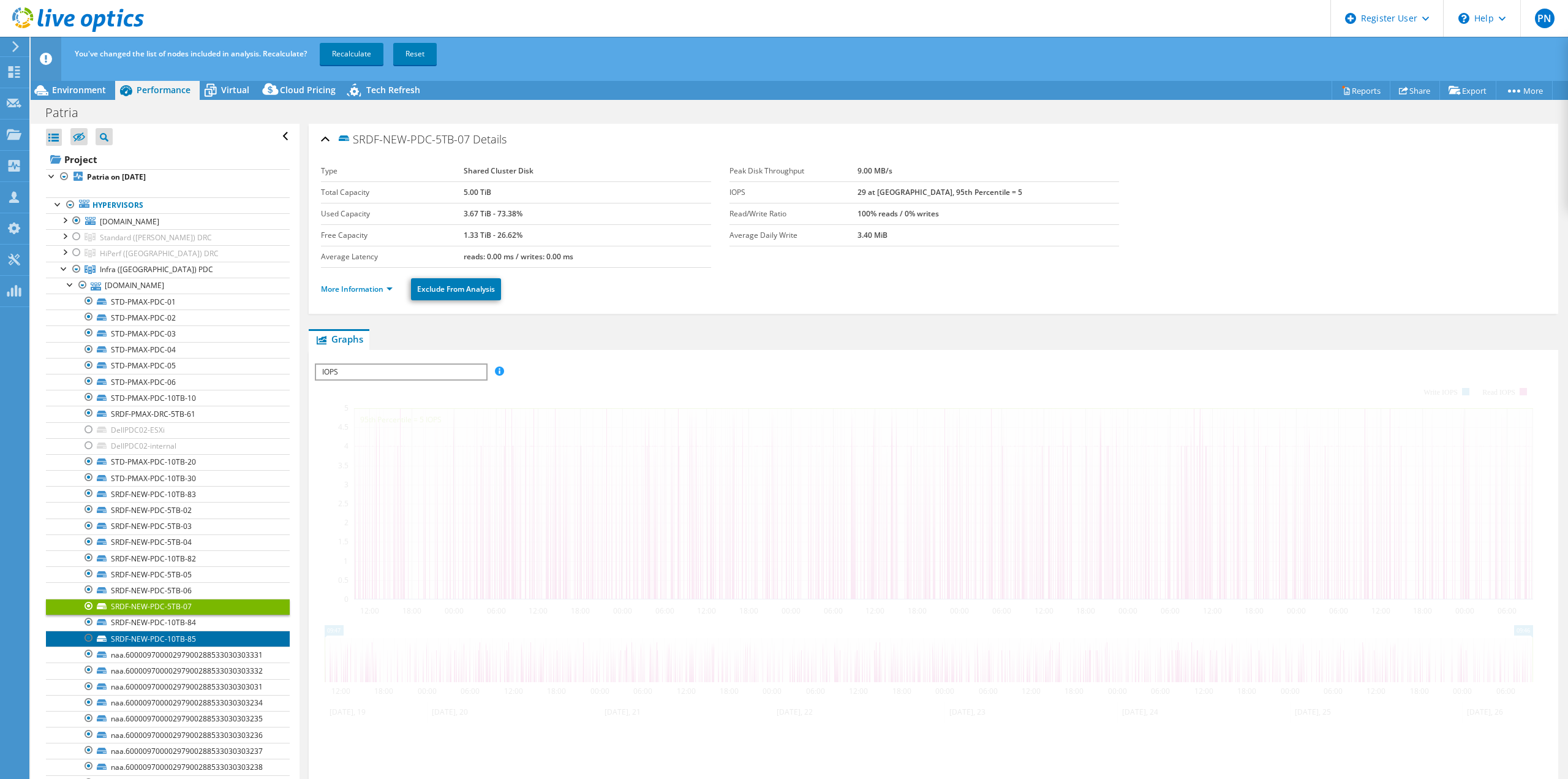
click at [132, 636] on link "SRDF-NEW-PDC-10TB-85" at bounding box center [168, 638] width 244 height 16
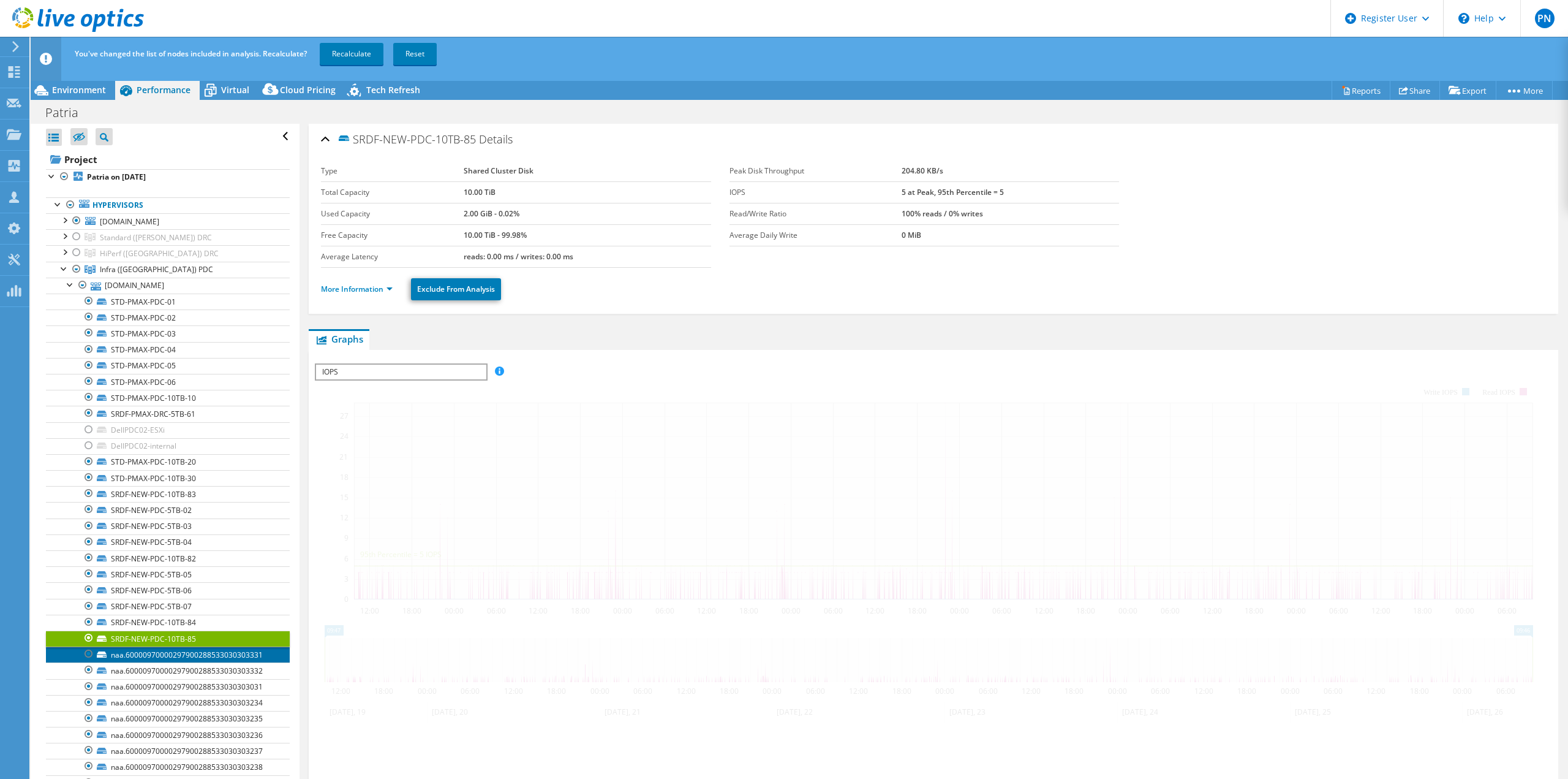
click at [130, 655] on link "naa.60000970000297900288533030303331" at bounding box center [168, 654] width 244 height 16
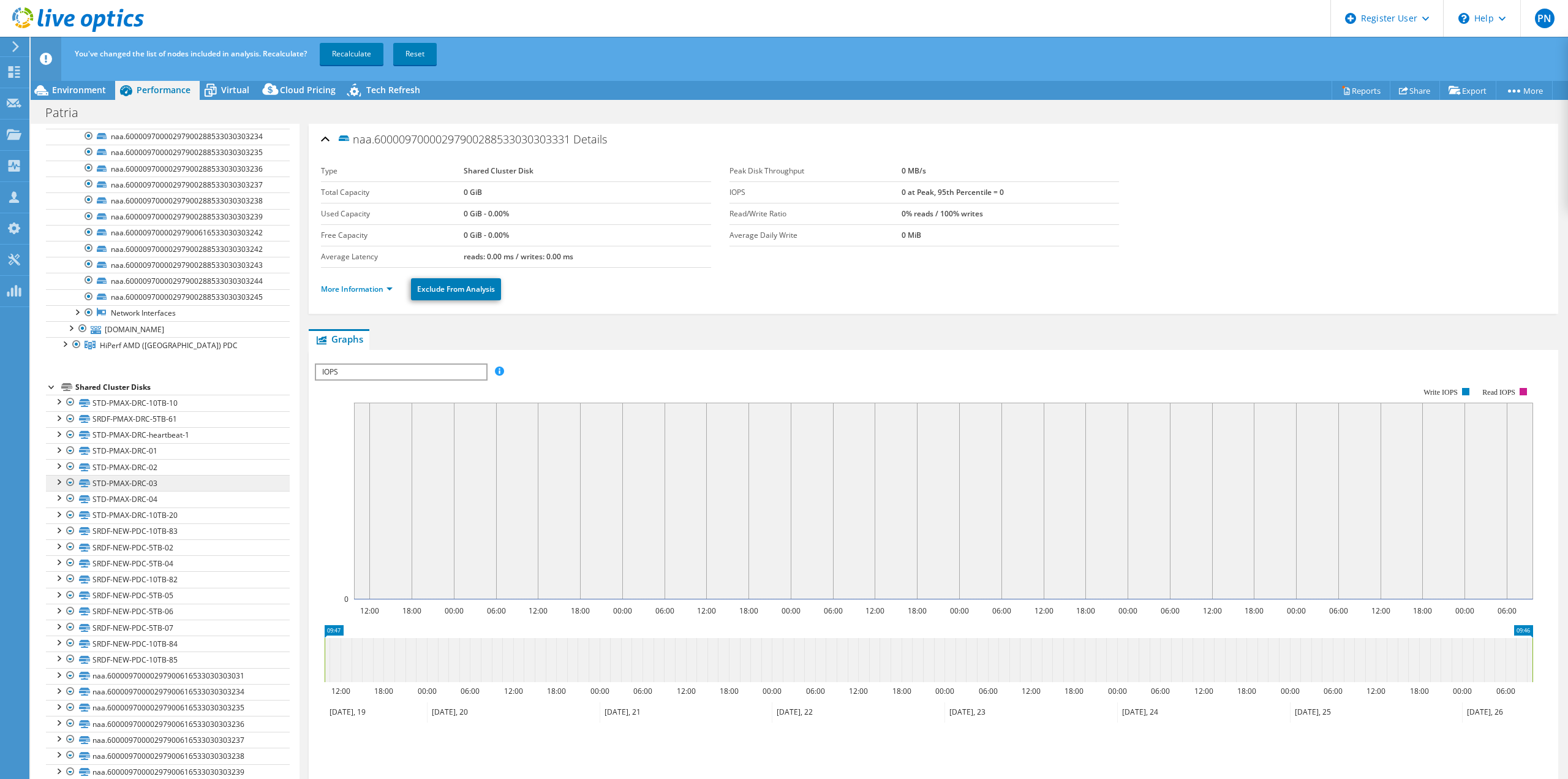
scroll to position [571, 0]
click at [71, 322] on div at bounding box center [71, 322] width 12 height 12
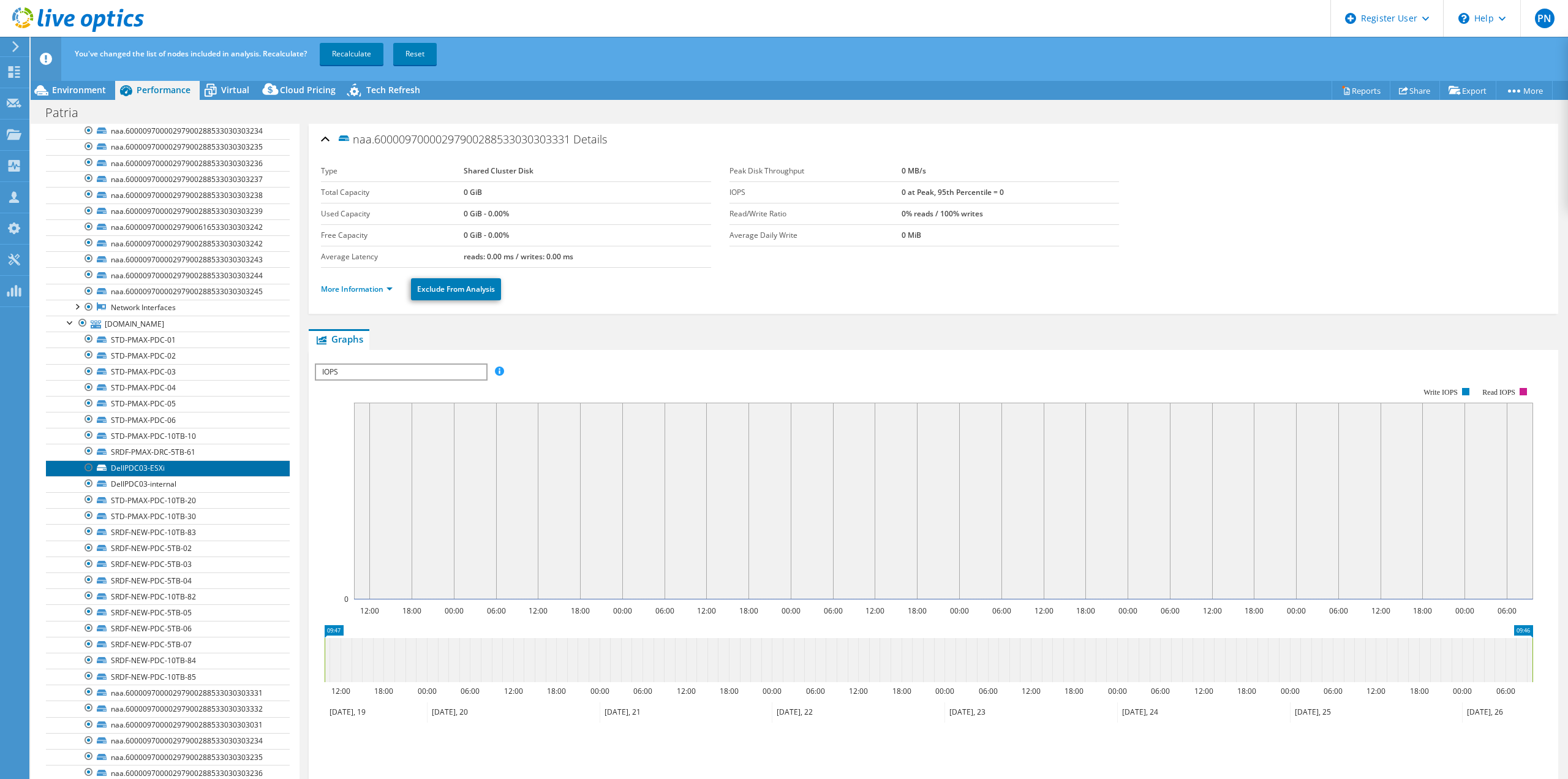
click at [118, 463] on link "DellPDC03-ESXi" at bounding box center [168, 468] width 244 height 16
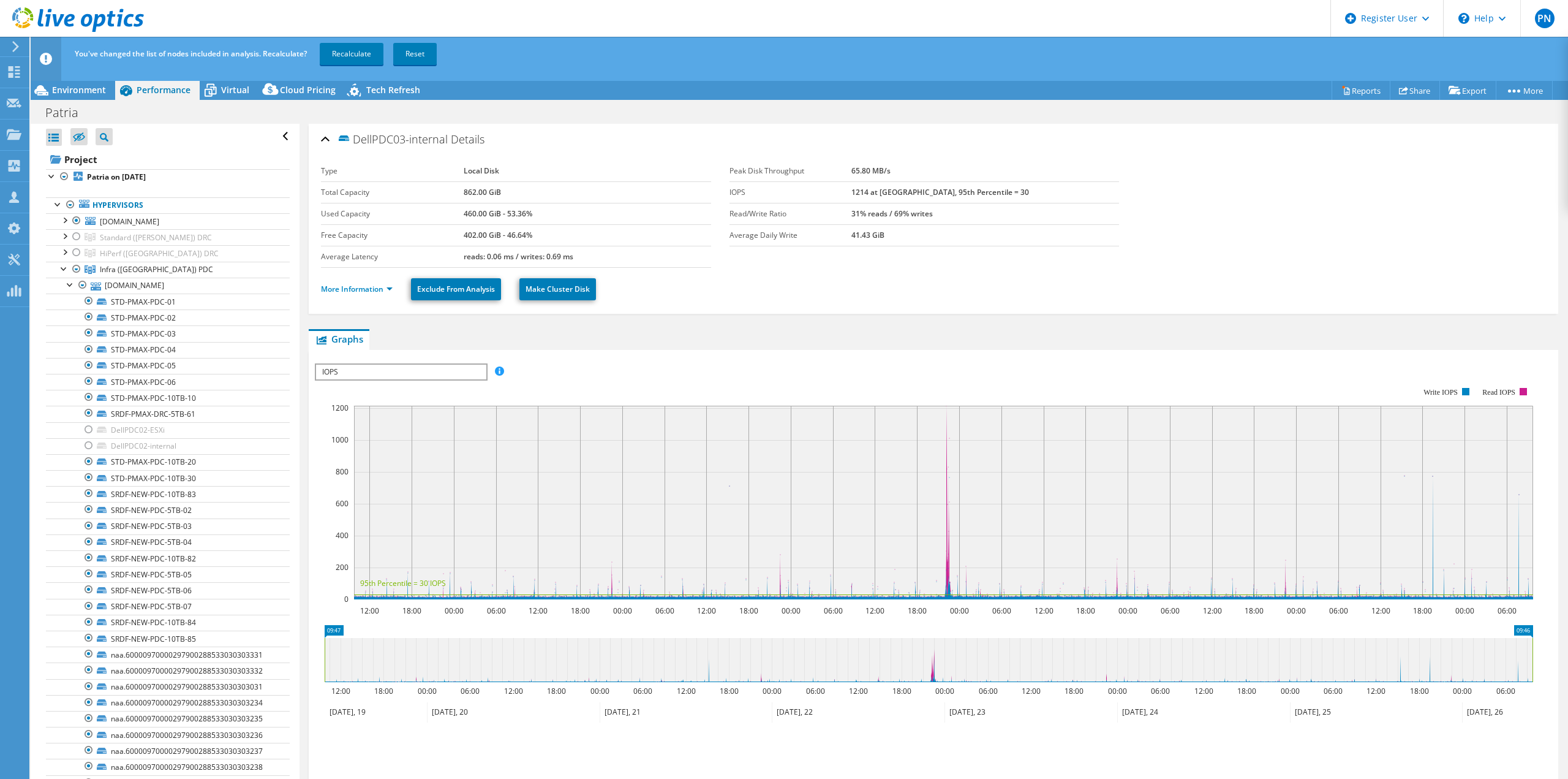
select select "EUFrankfurt"
select select "EUR"
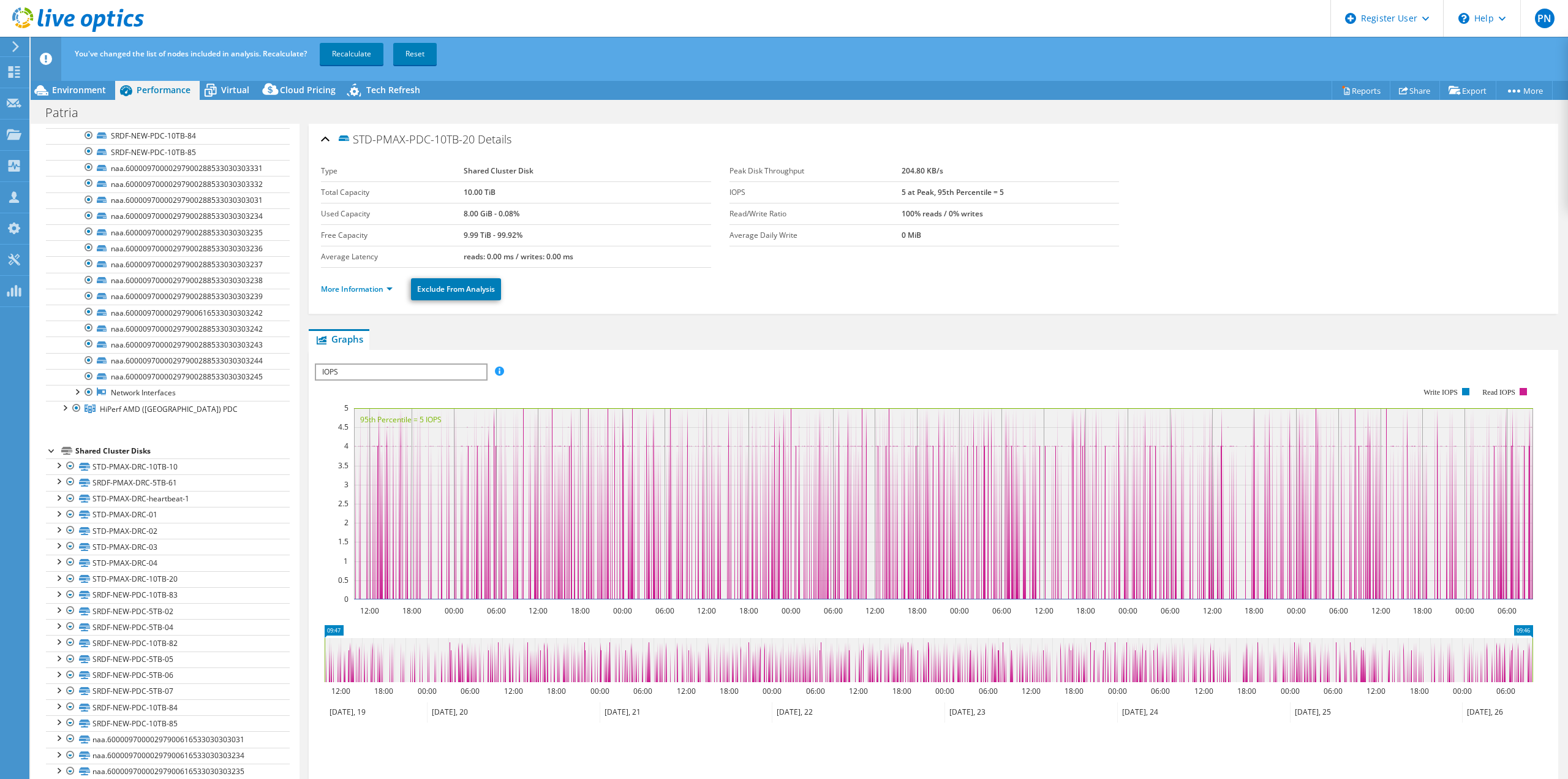
scroll to position [1144, 0]
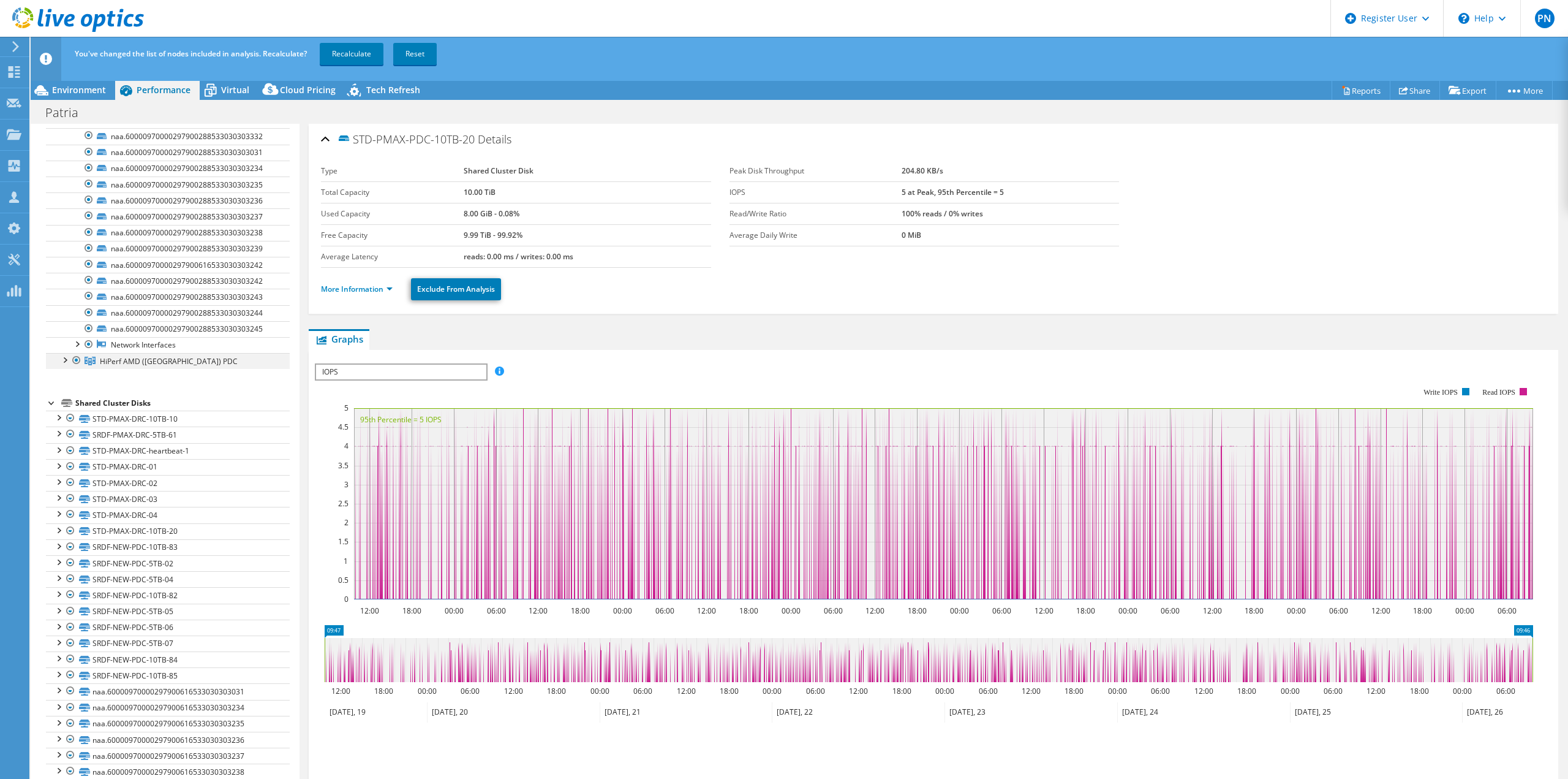
click at [66, 356] on div at bounding box center [64, 359] width 12 height 12
click at [70, 372] on div at bounding box center [71, 375] width 12 height 12
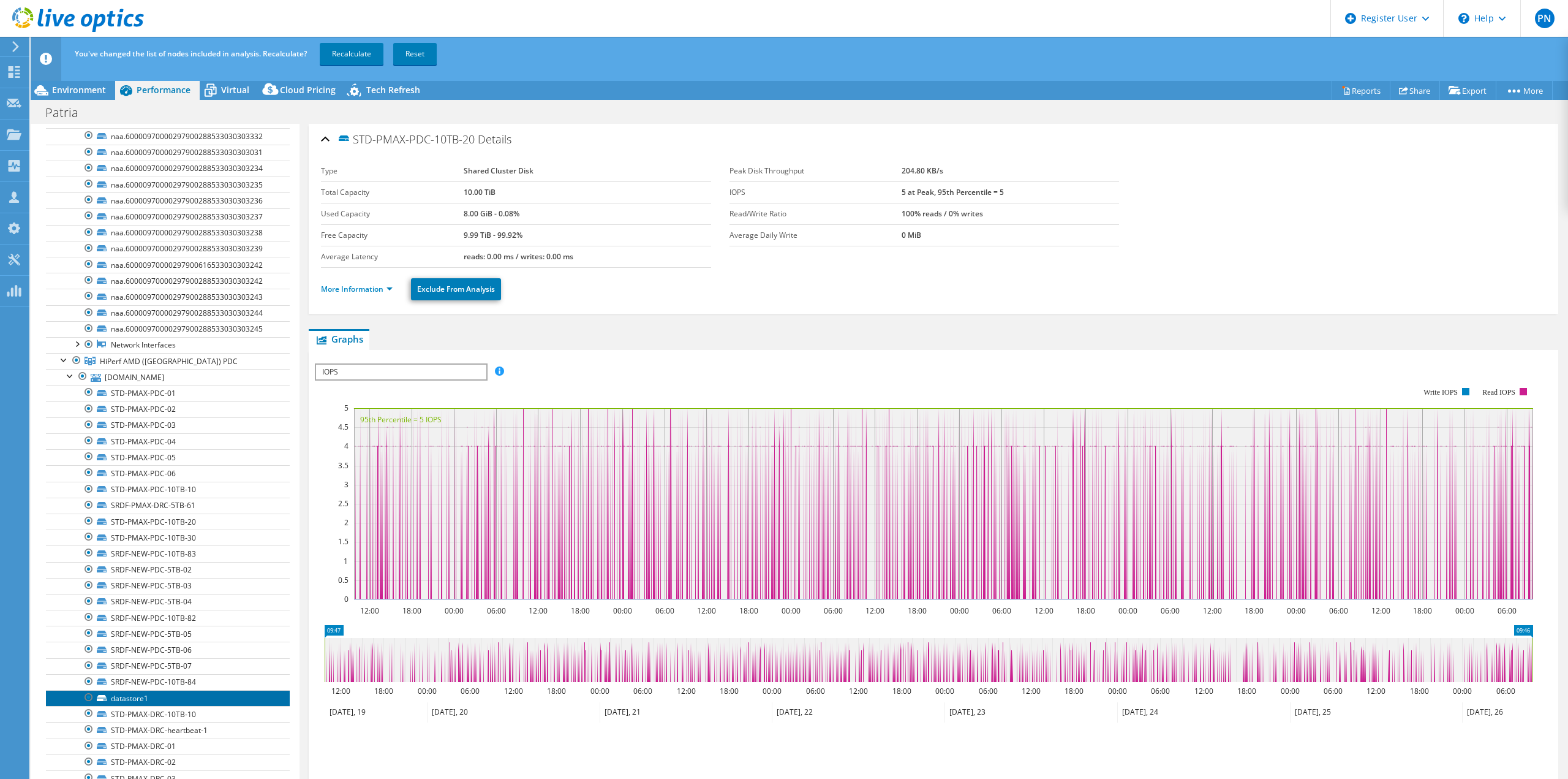
click at [130, 696] on link "datastore1" at bounding box center [168, 698] width 244 height 16
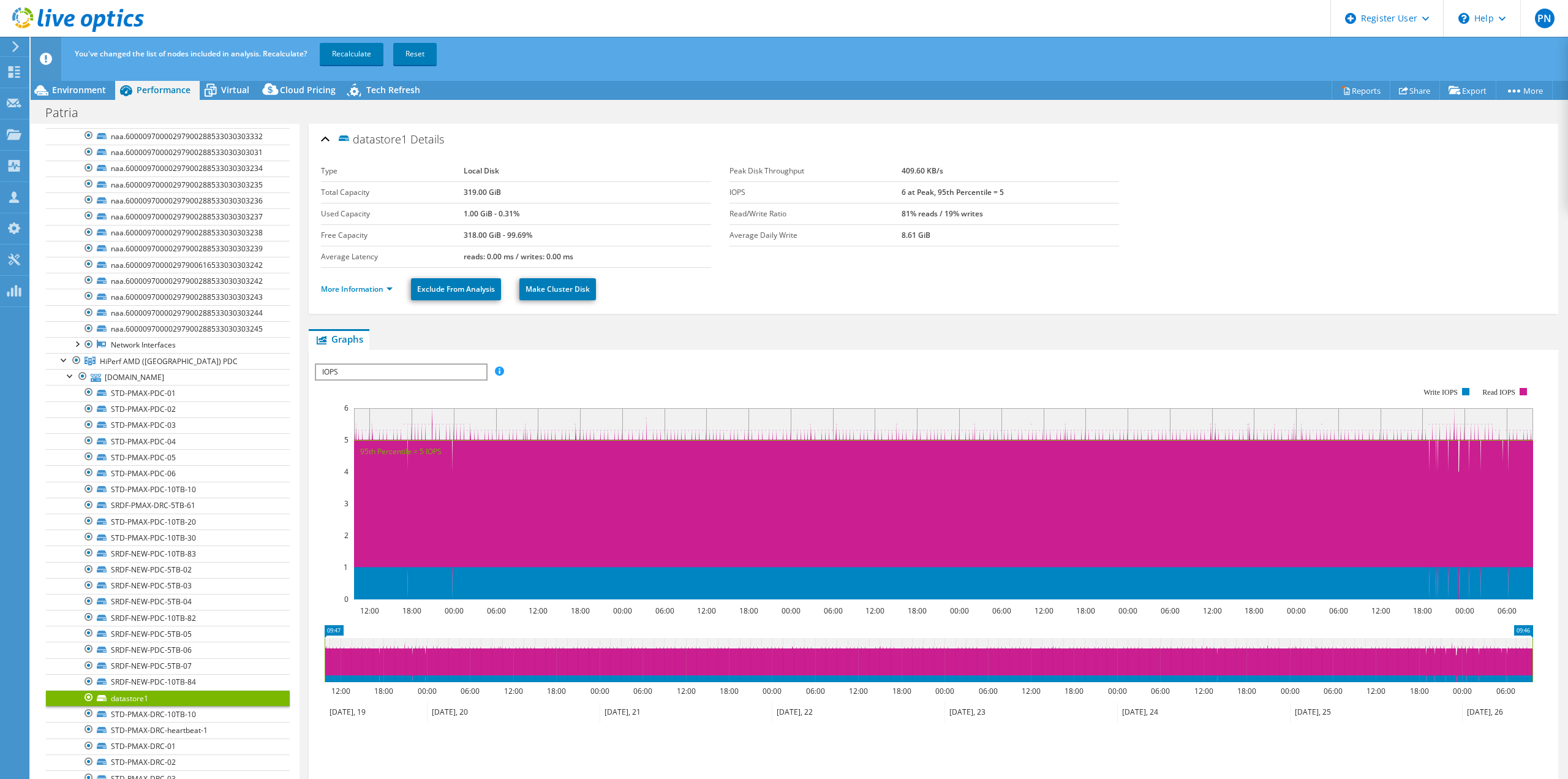
click at [87, 700] on div at bounding box center [89, 698] width 12 height 15
